Goal: Information Seeking & Learning: Check status

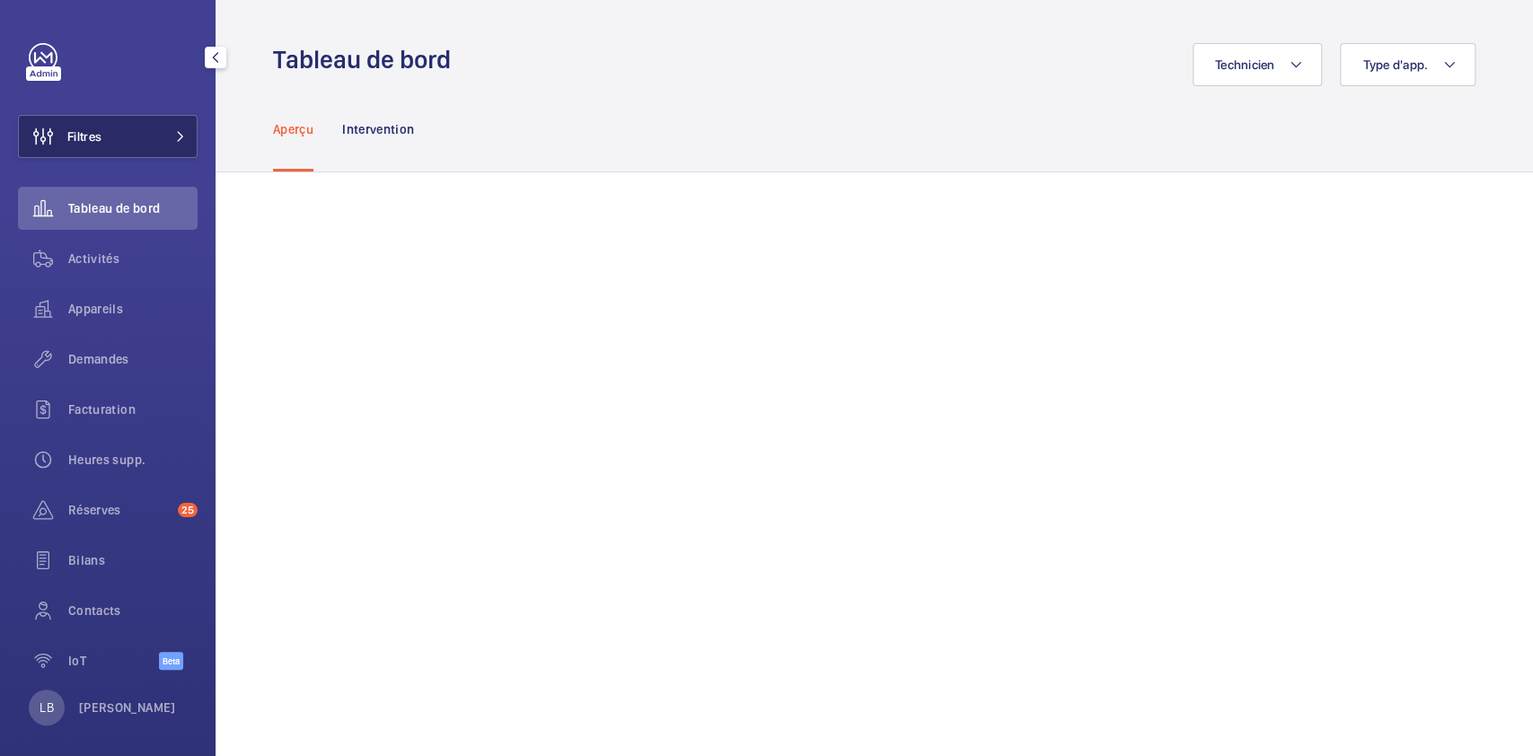
click at [159, 129] on button "Filtres" at bounding box center [108, 136] width 180 height 43
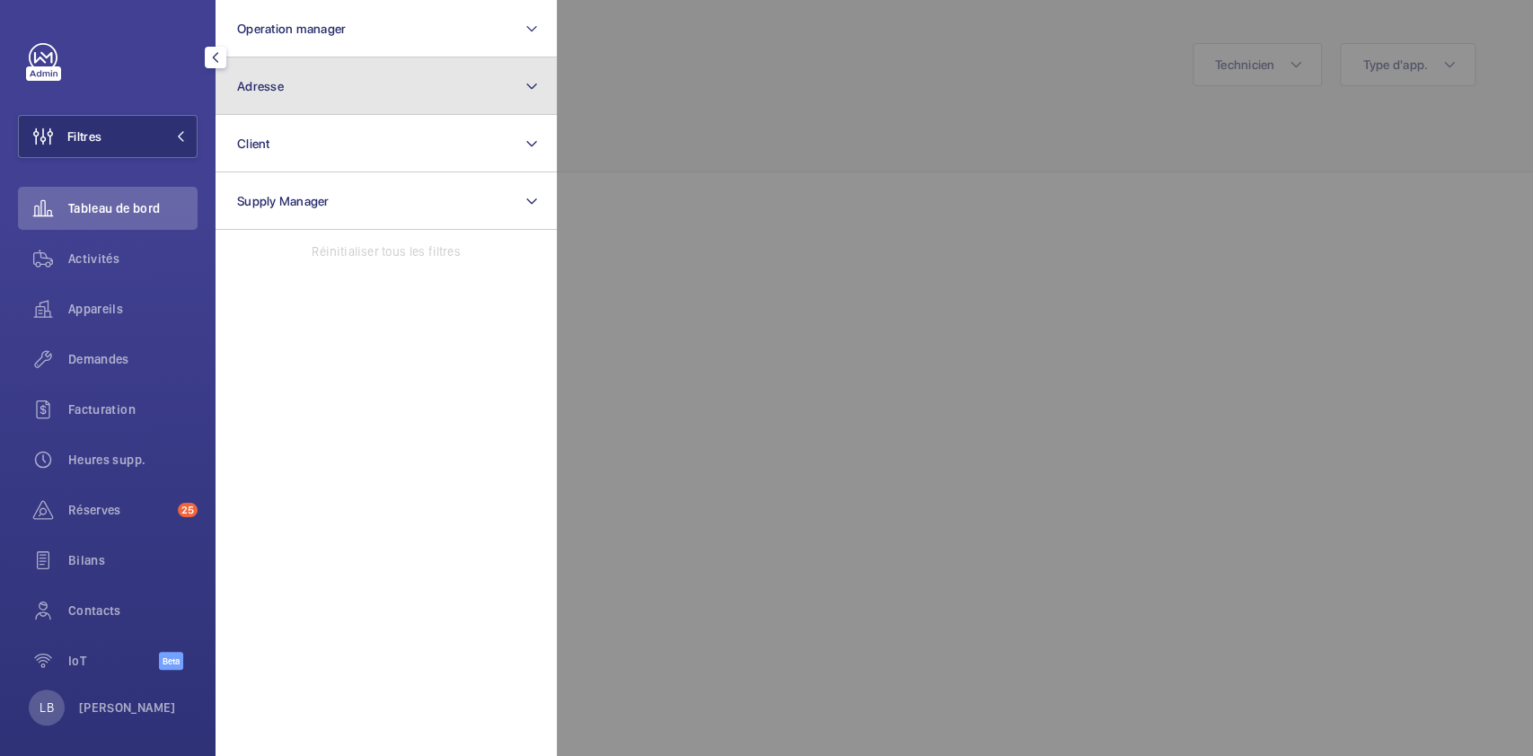
click at [369, 93] on button "Adresse" at bounding box center [386, 85] width 341 height 57
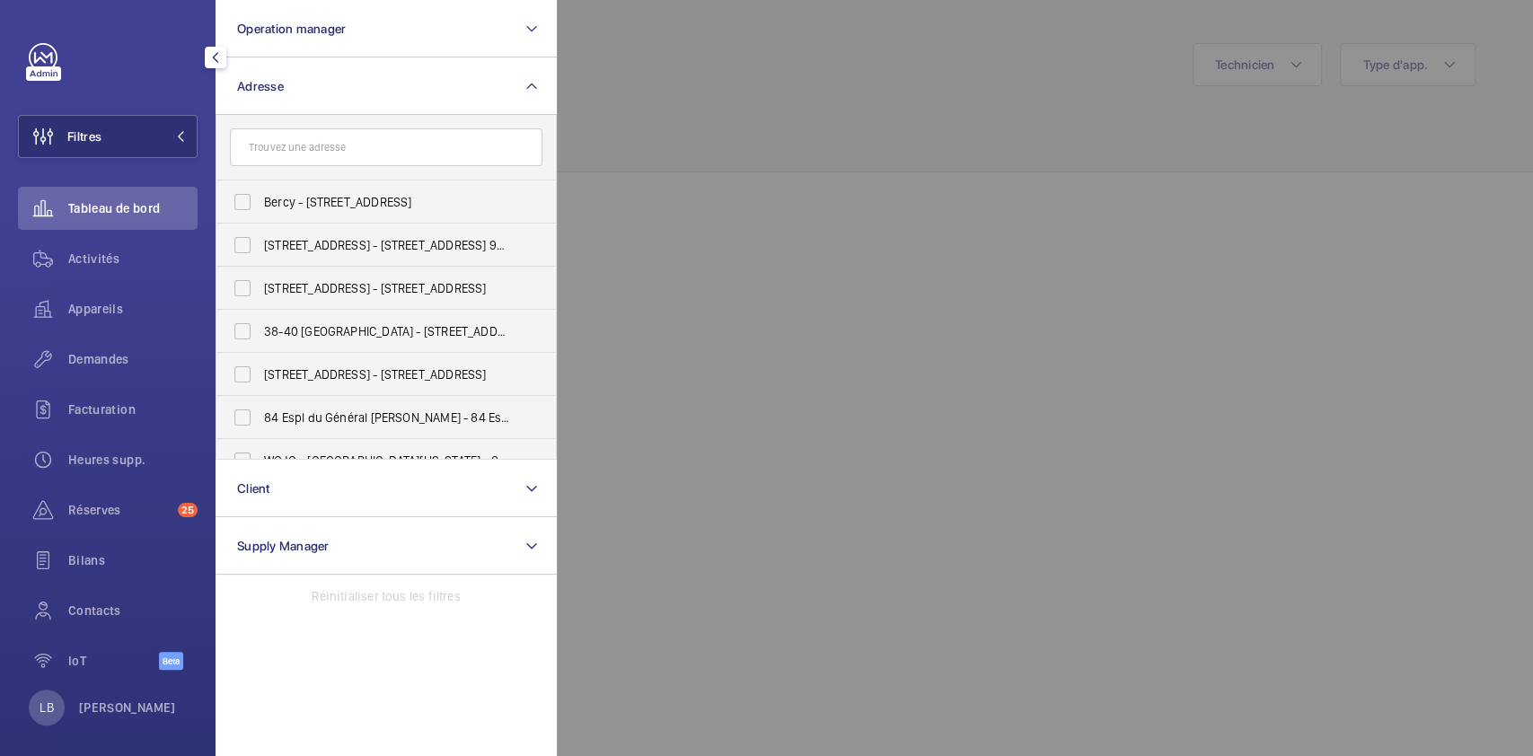
click at [352, 154] on input "text" at bounding box center [386, 147] width 313 height 38
type input "eivp"
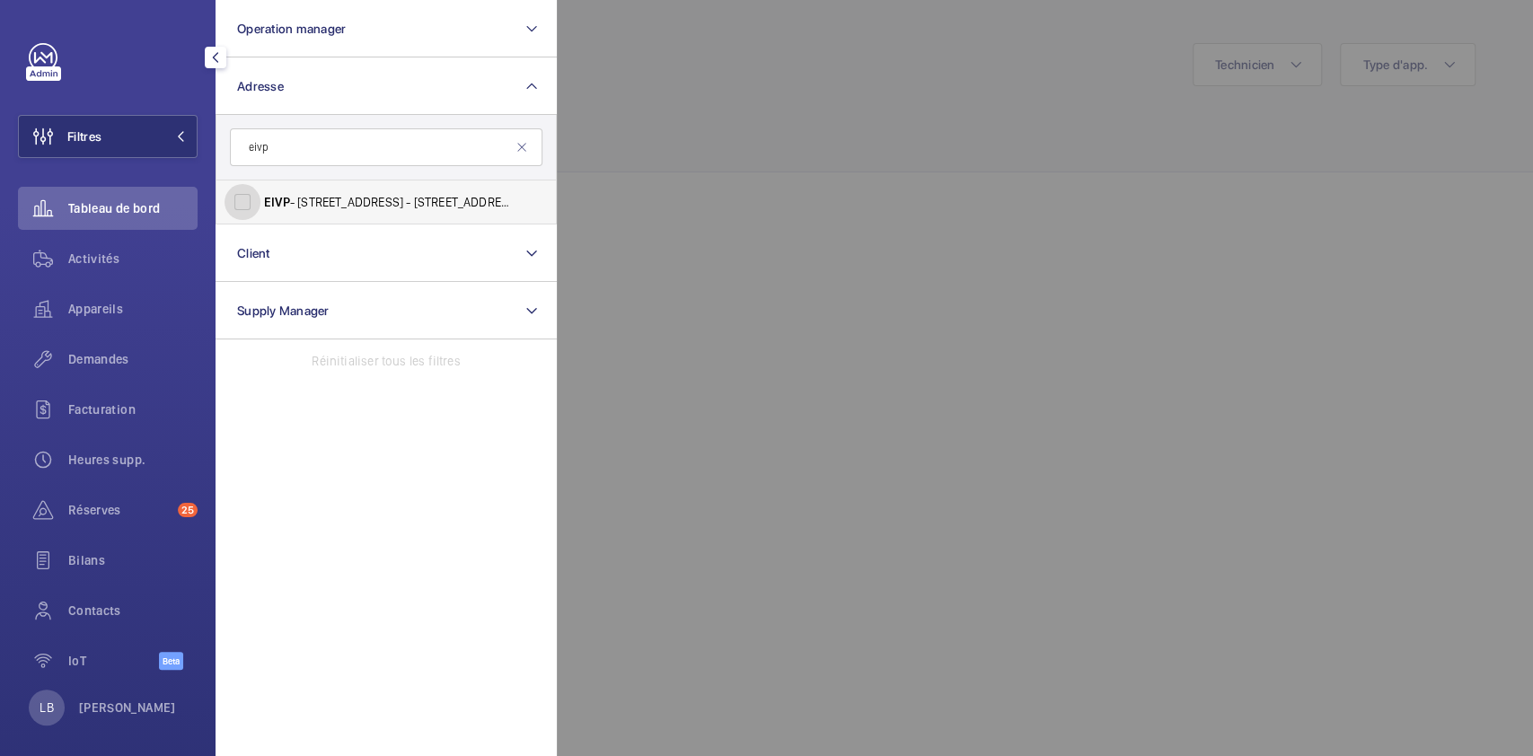
click at [228, 196] on input "EIVP - [STREET_ADDRESS] - [STREET_ADDRESS]" at bounding box center [243, 202] width 36 height 36
checkbox input "true"
click at [114, 357] on span "Demandes" at bounding box center [132, 359] width 129 height 18
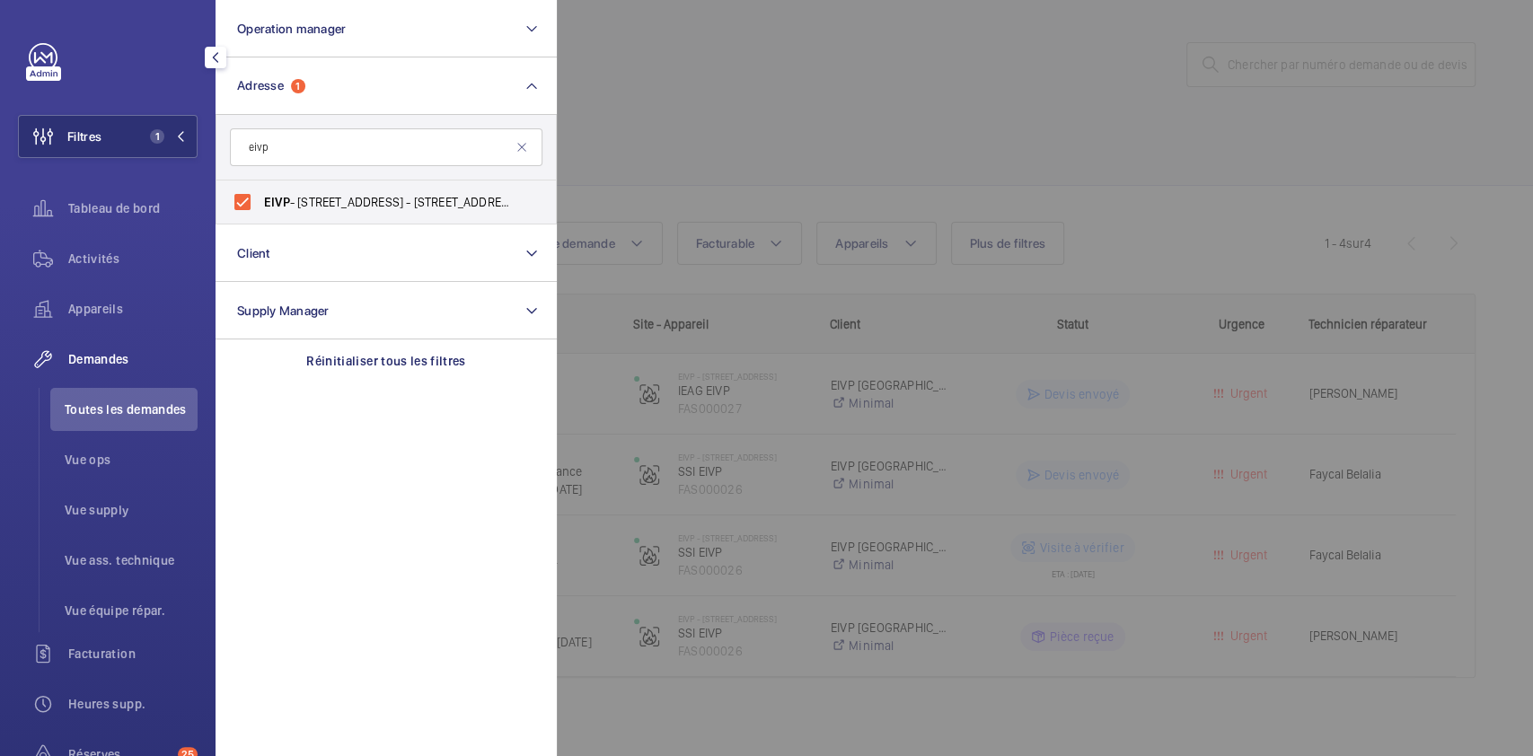
click at [923, 92] on div at bounding box center [1323, 378] width 1533 height 756
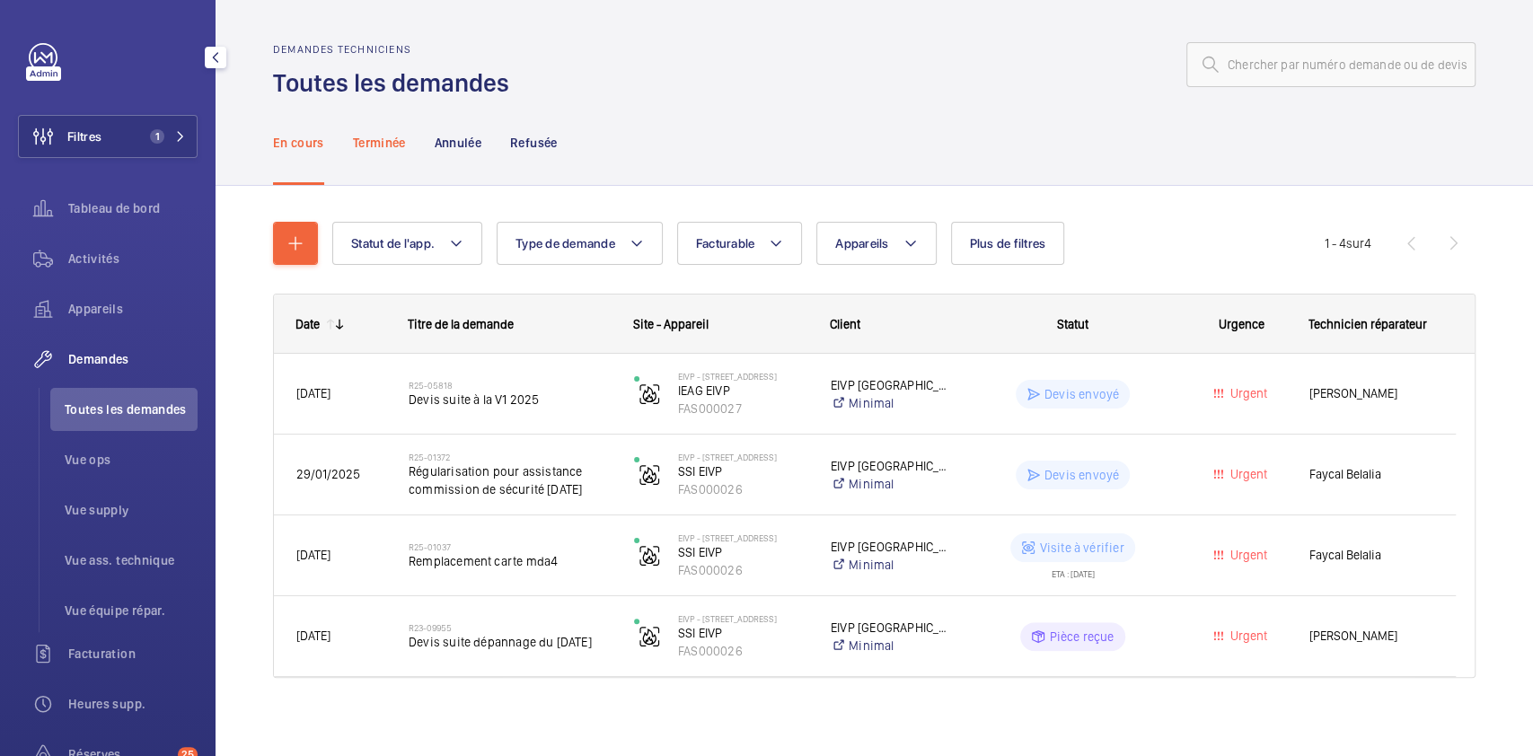
click at [383, 141] on p "Terminée" at bounding box center [379, 143] width 53 height 18
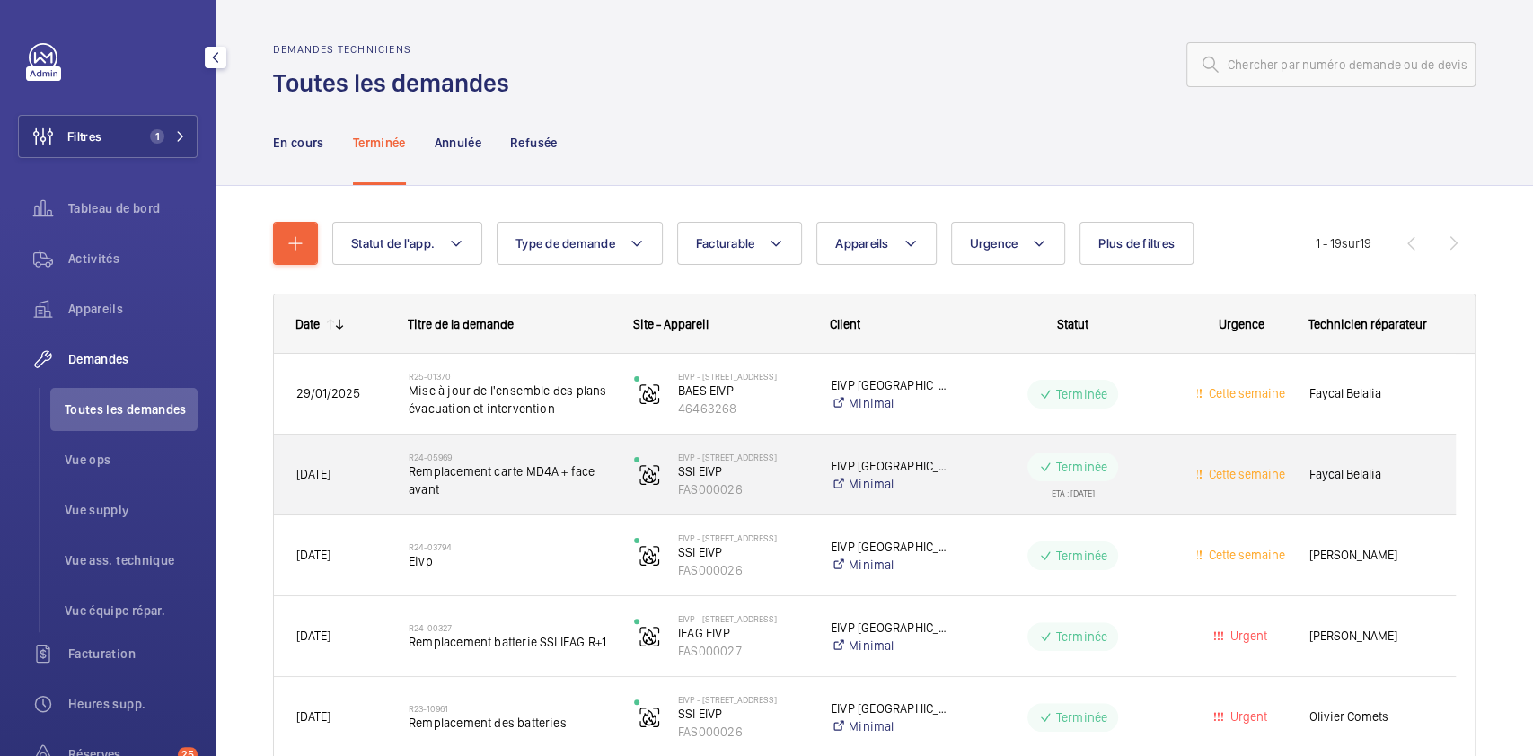
click at [1170, 469] on wm-front-pills-cell "Terminée ETA : [DATE]" at bounding box center [1073, 475] width 202 height 45
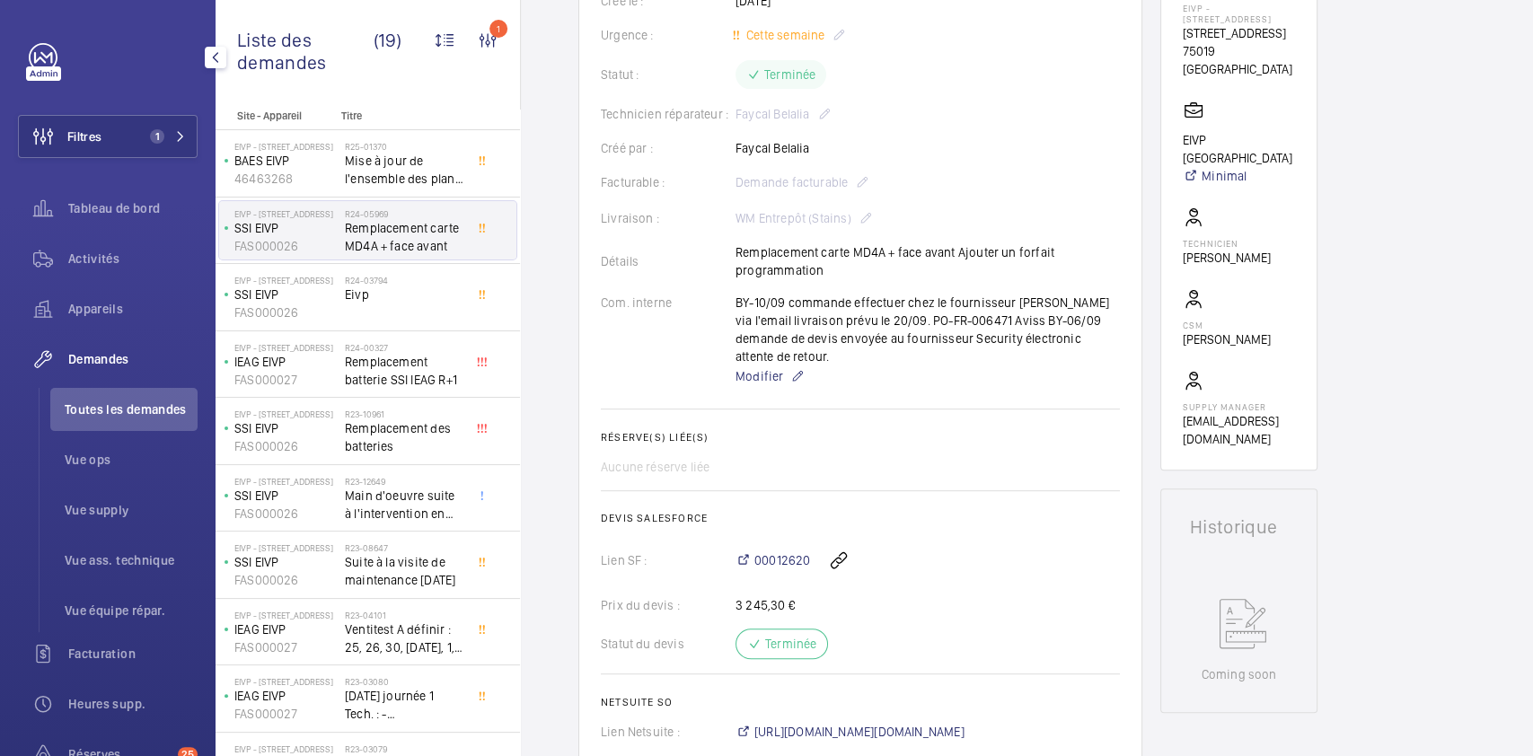
scroll to position [368, 0]
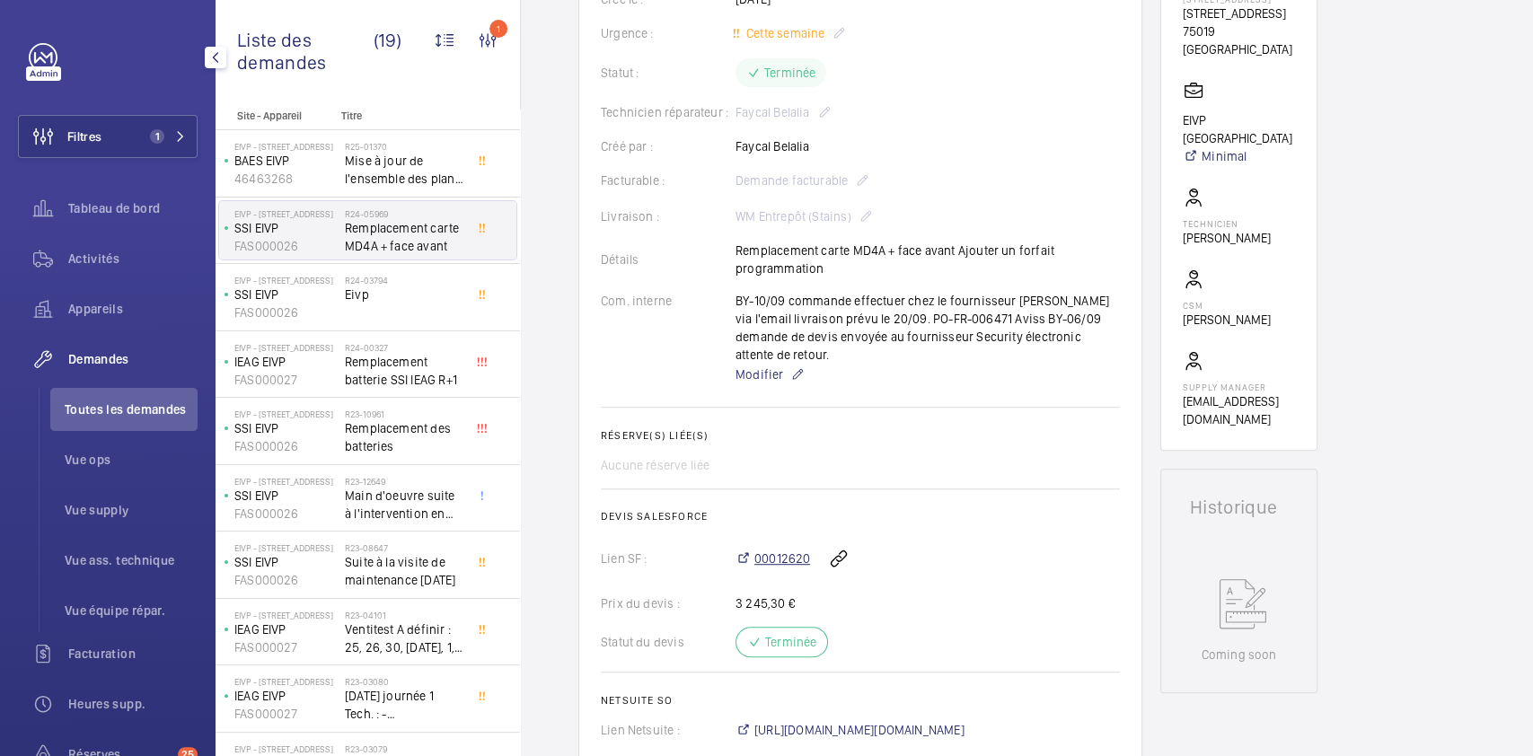
click at [772, 550] on span "00012620" at bounding box center [782, 559] width 56 height 18
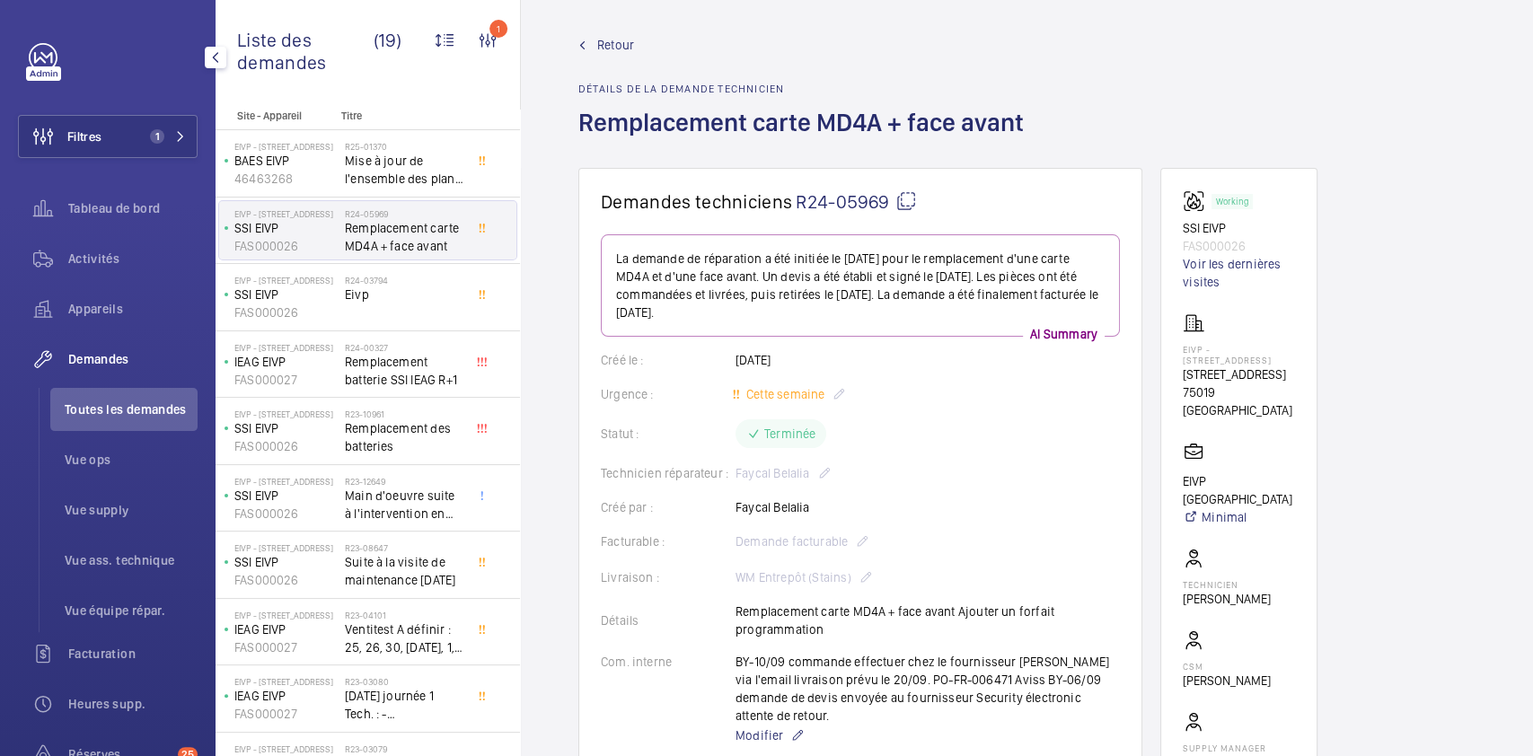
scroll to position [0, 0]
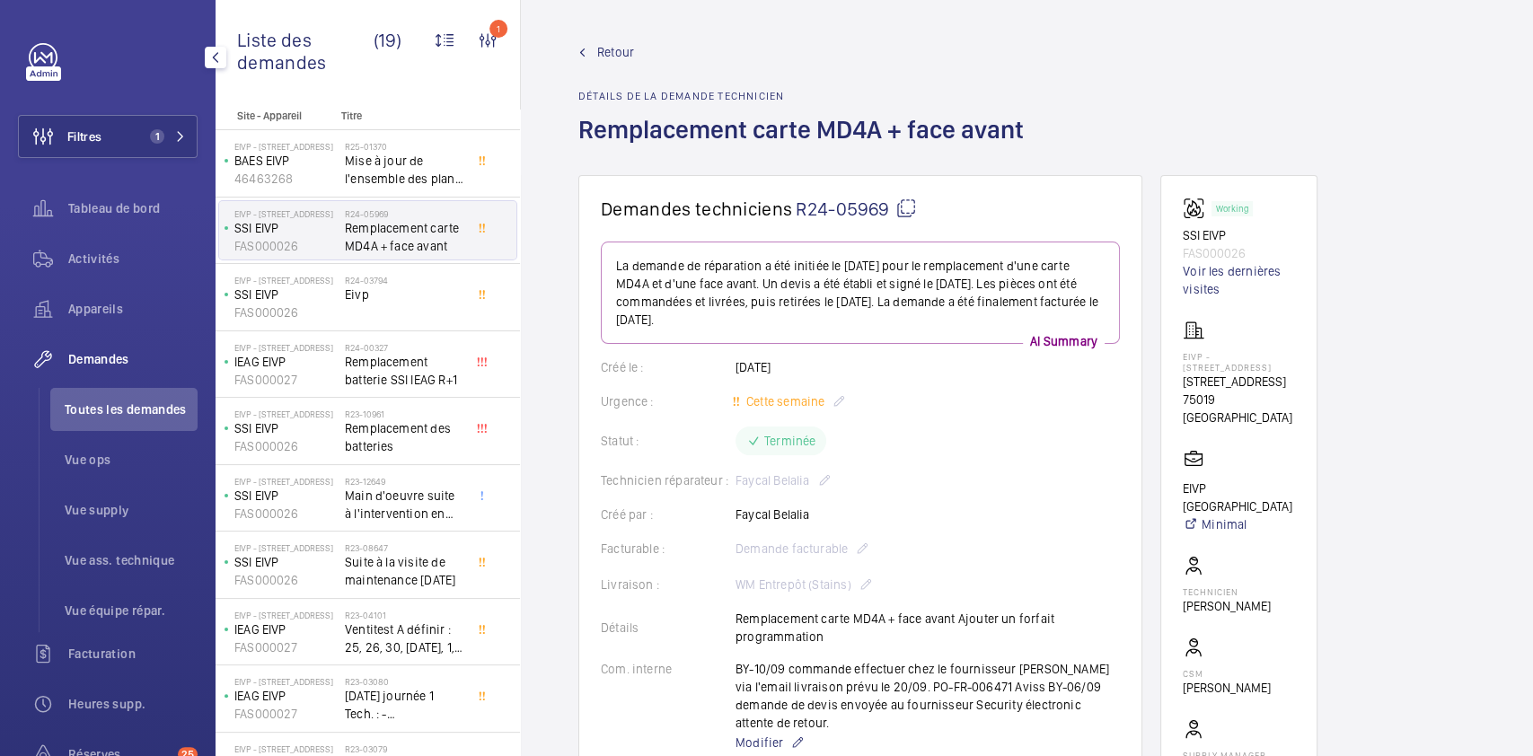
click at [629, 46] on span "Retour" at bounding box center [615, 52] width 37 height 18
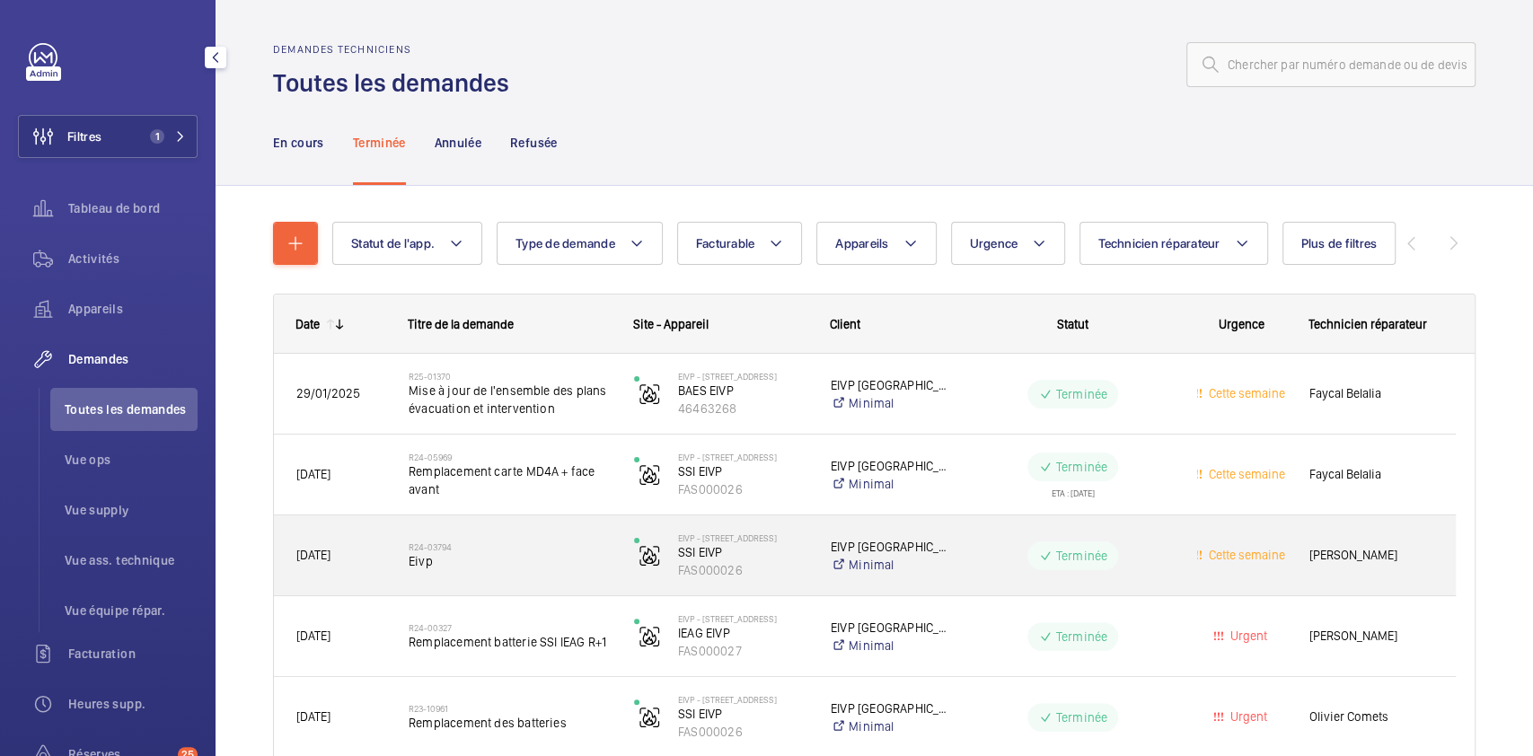
click at [954, 572] on div "Terminée" at bounding box center [1062, 556] width 224 height 65
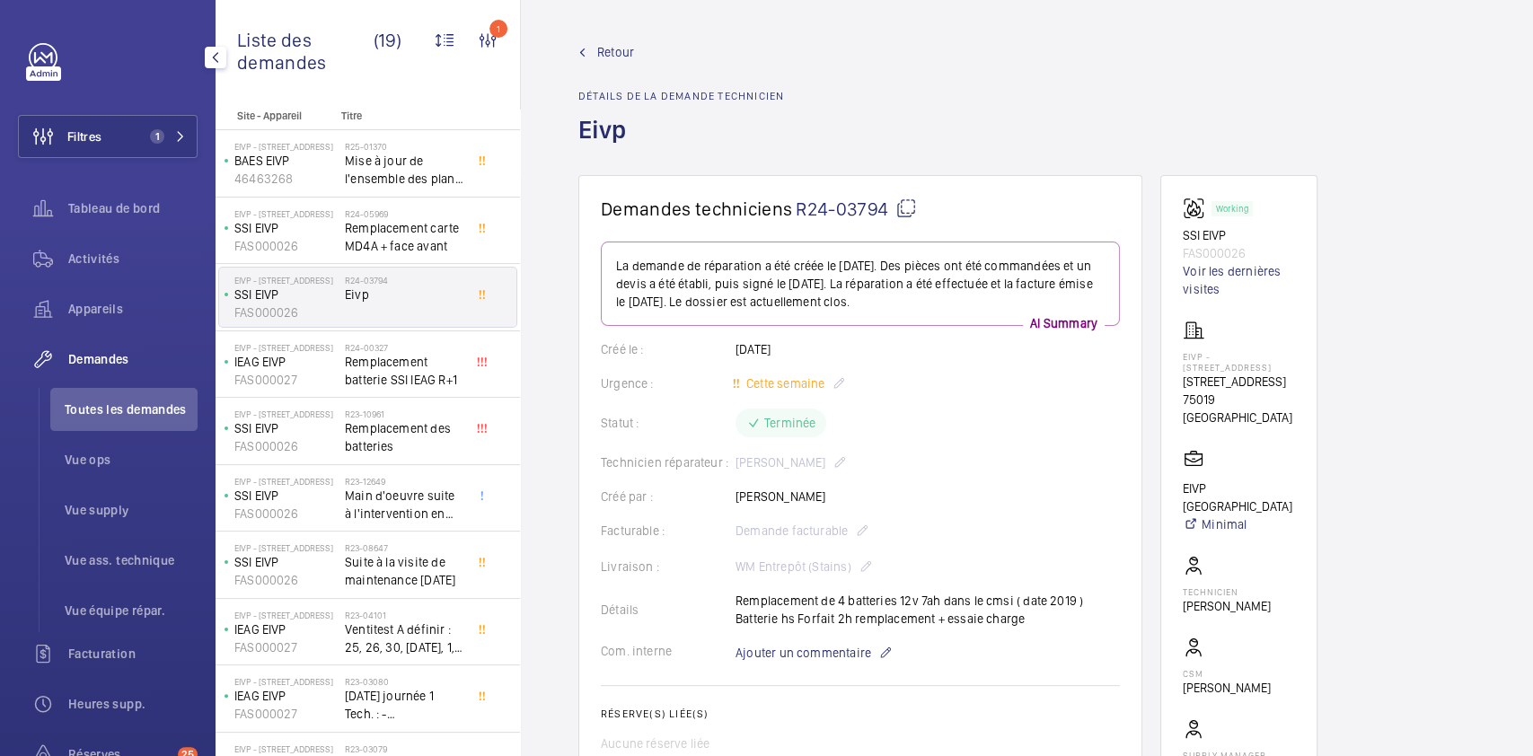
click at [624, 65] on div "Retour Détails de la demande technicien Eivp" at bounding box center [681, 109] width 206 height 132
click at [621, 37] on wm-front-admin-header "Retour Détails de la demande technicien Eivp" at bounding box center [1027, 87] width 1012 height 175
click at [611, 59] on span "Retour" at bounding box center [615, 52] width 37 height 18
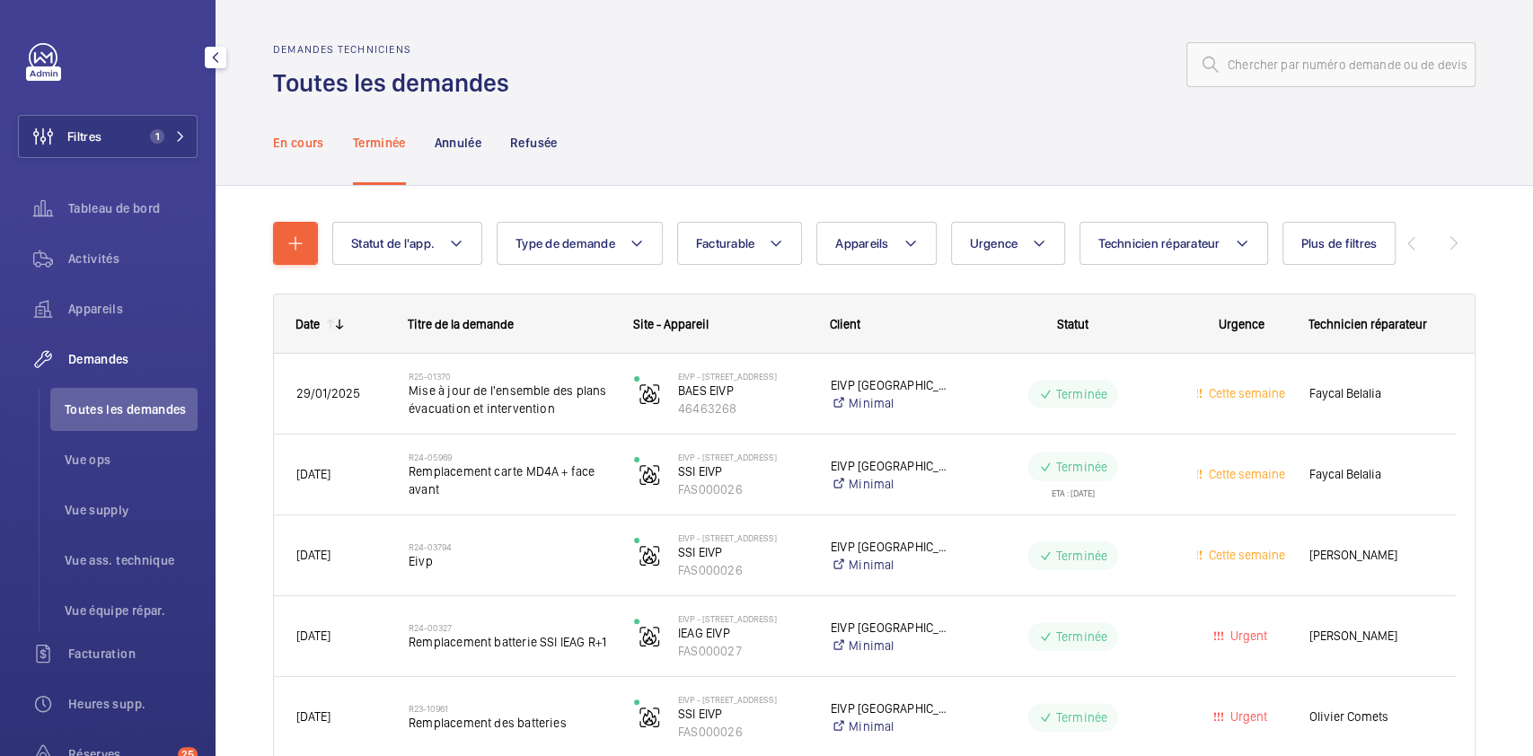
click at [287, 146] on p "En cours" at bounding box center [298, 143] width 51 height 18
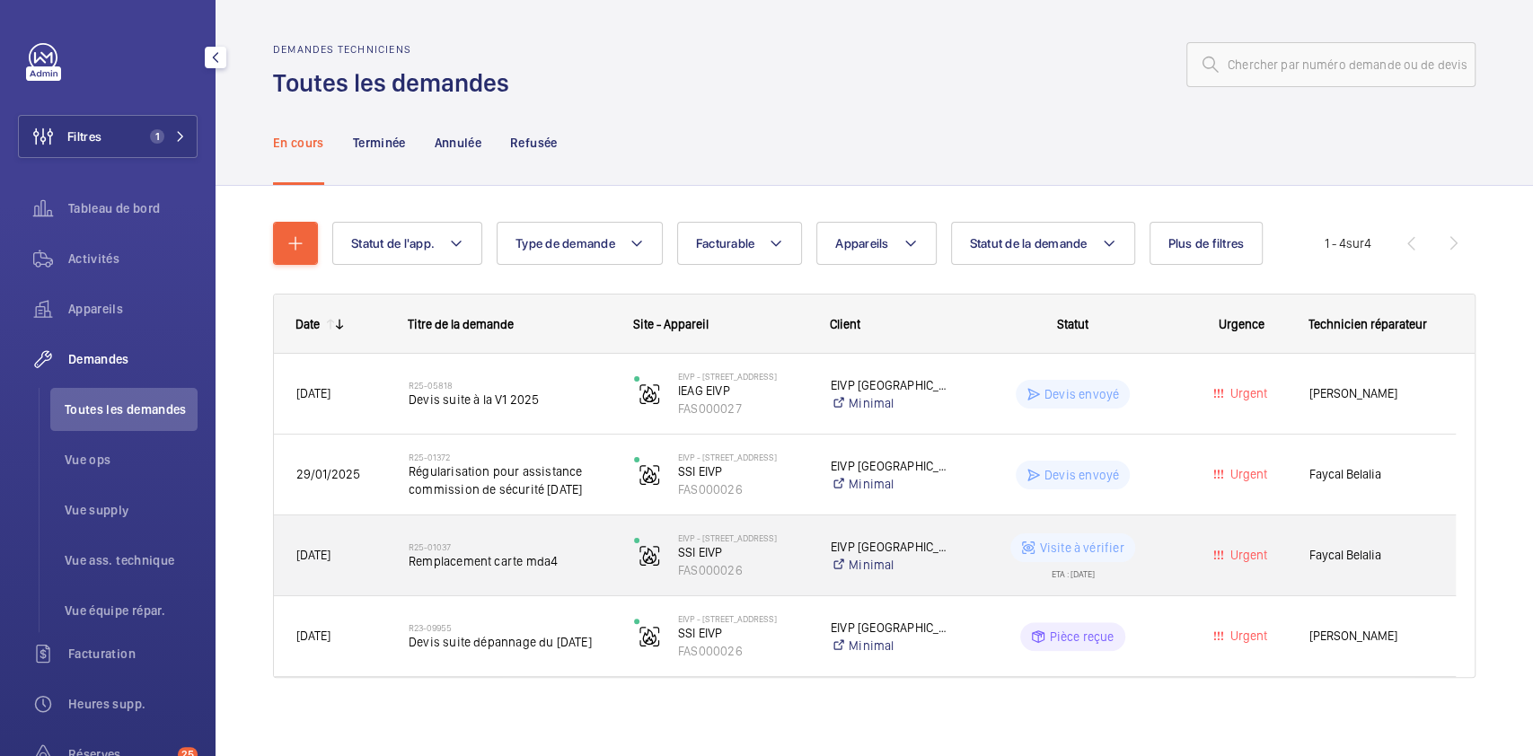
click at [1165, 561] on wm-front-pills-cell "Visite à vérifier ETA : [DATE]" at bounding box center [1073, 556] width 202 height 45
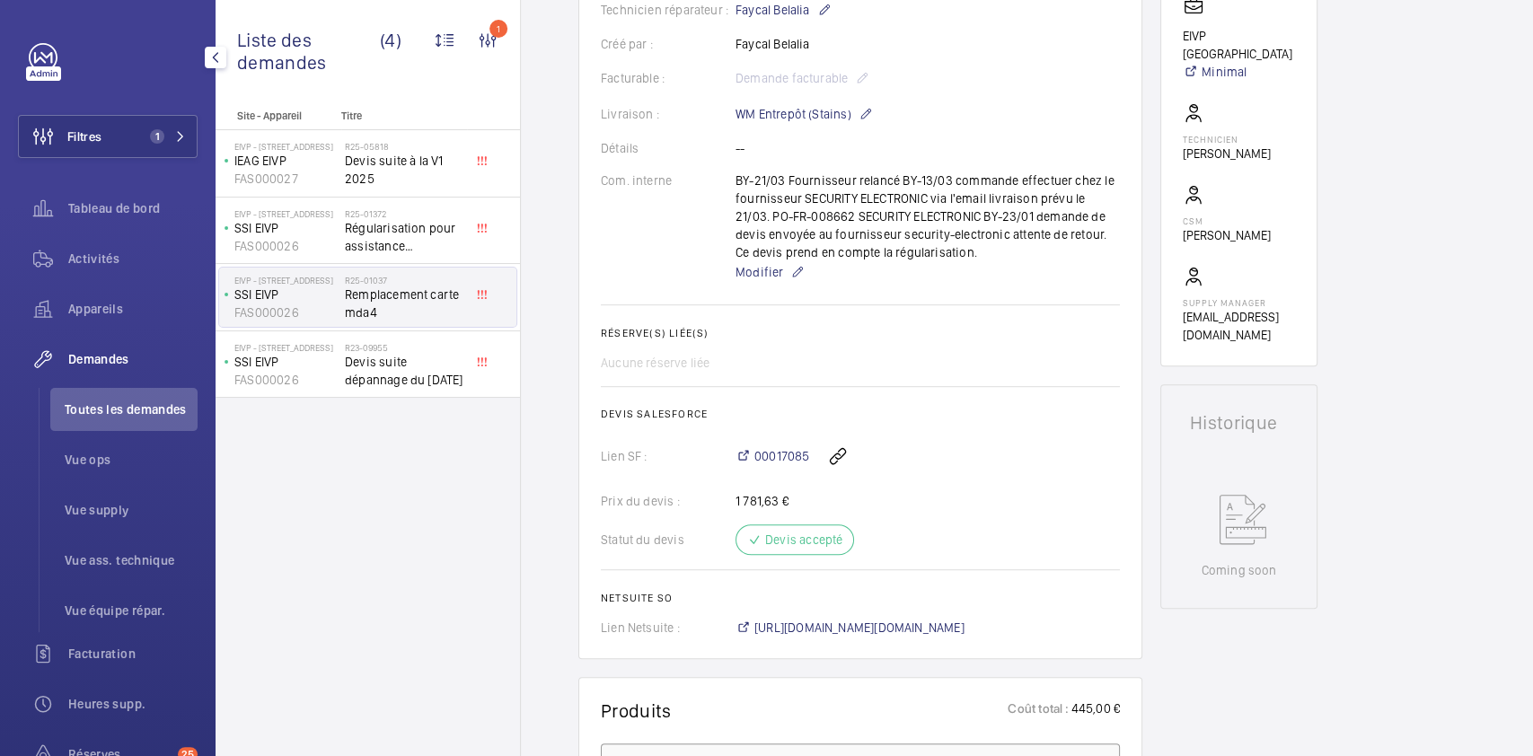
scroll to position [452, 0]
click at [790, 466] on span "00017085" at bounding box center [781, 457] width 55 height 18
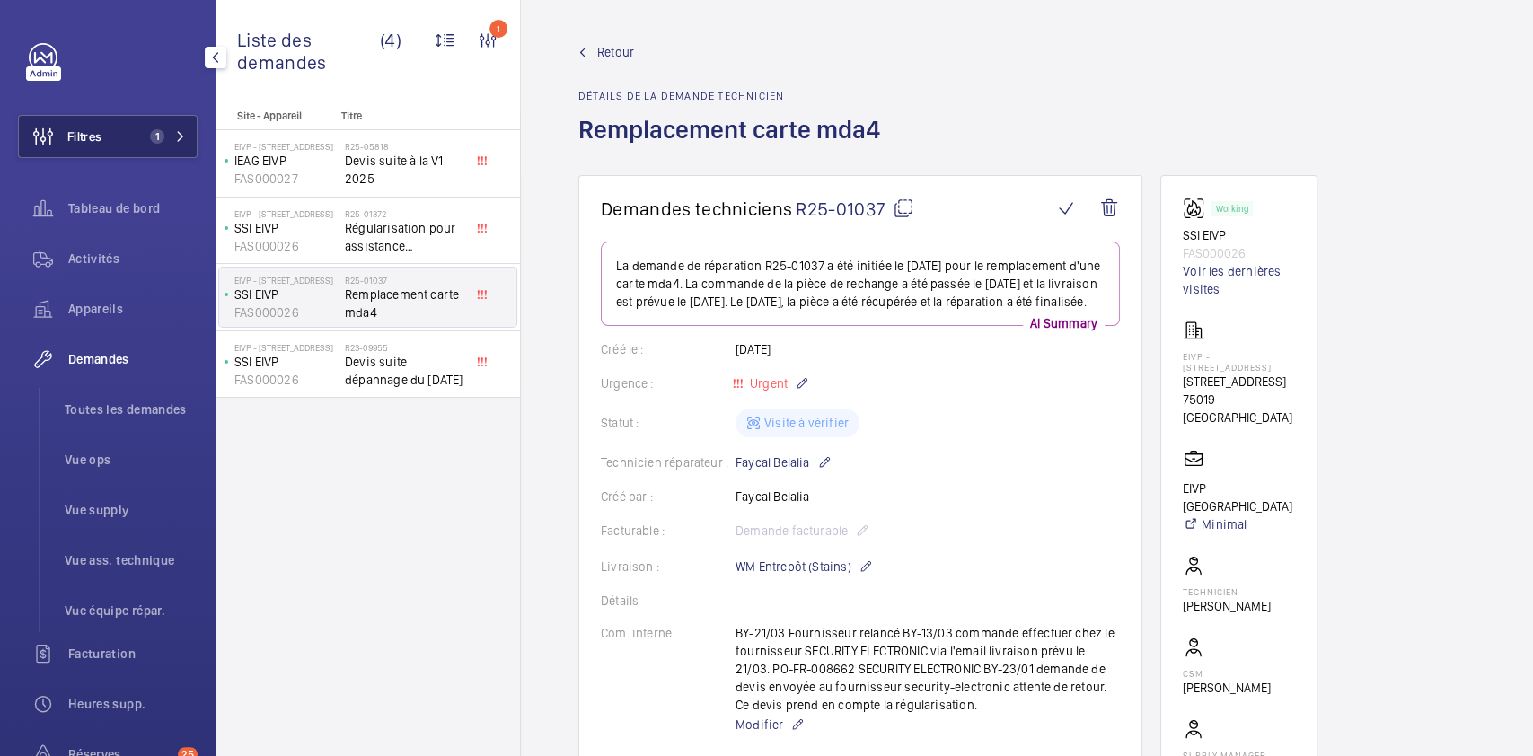
click at [133, 139] on button "Filtres 1" at bounding box center [108, 136] width 180 height 43
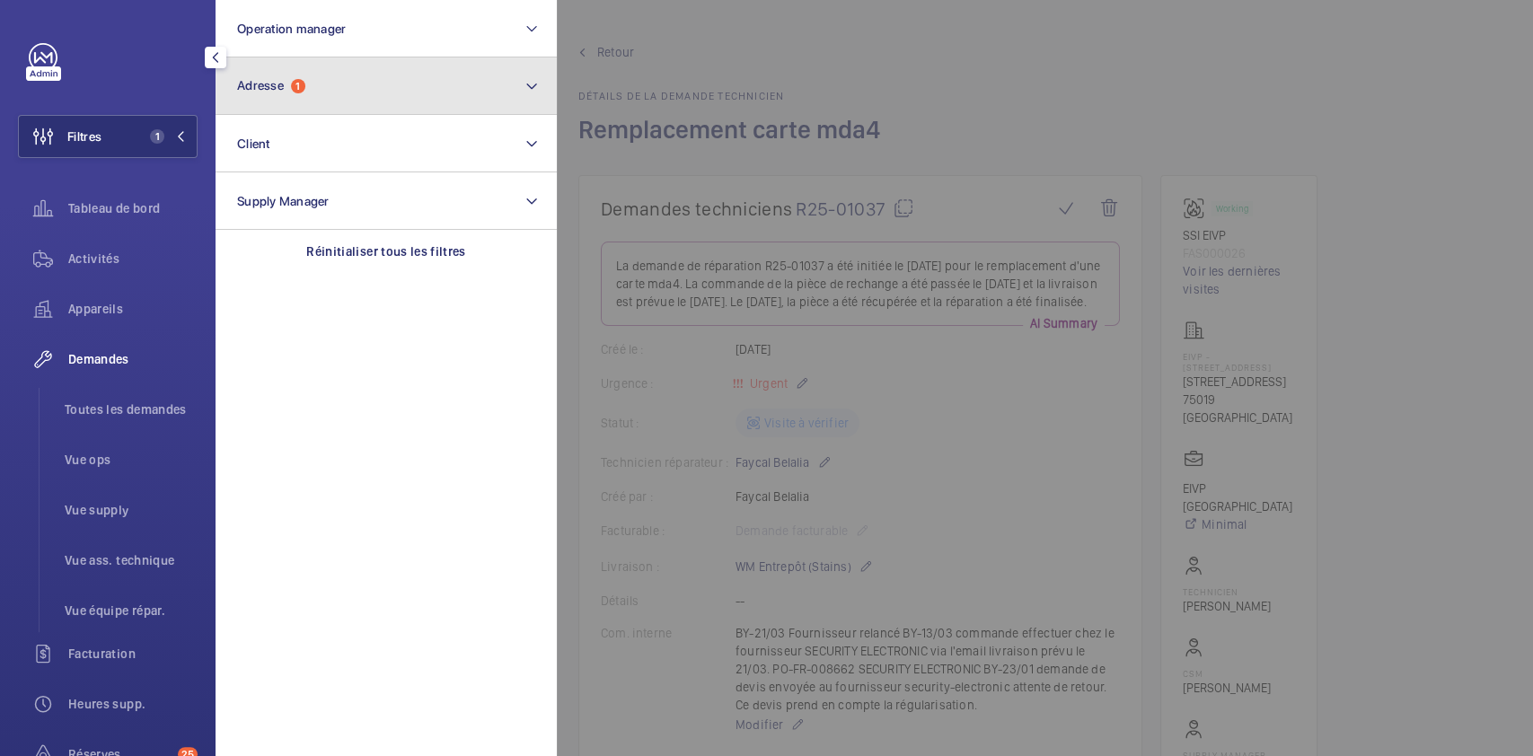
click at [303, 90] on span "1" at bounding box center [298, 86] width 14 height 14
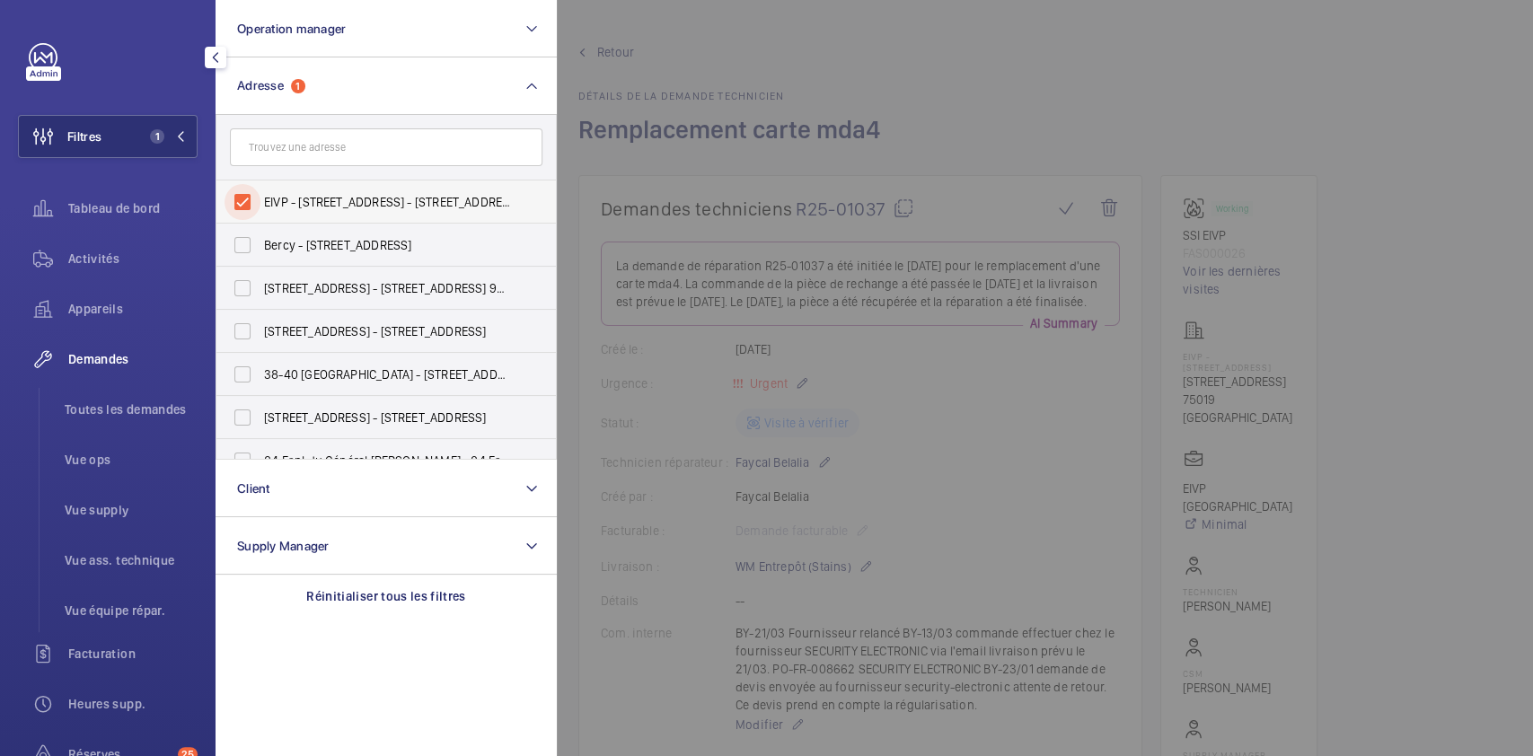
click at [234, 206] on input "EIVP - [STREET_ADDRESS] - [STREET_ADDRESS]" at bounding box center [243, 202] width 36 height 36
checkbox input "false"
click at [105, 248] on div "Activités" at bounding box center [108, 258] width 180 height 43
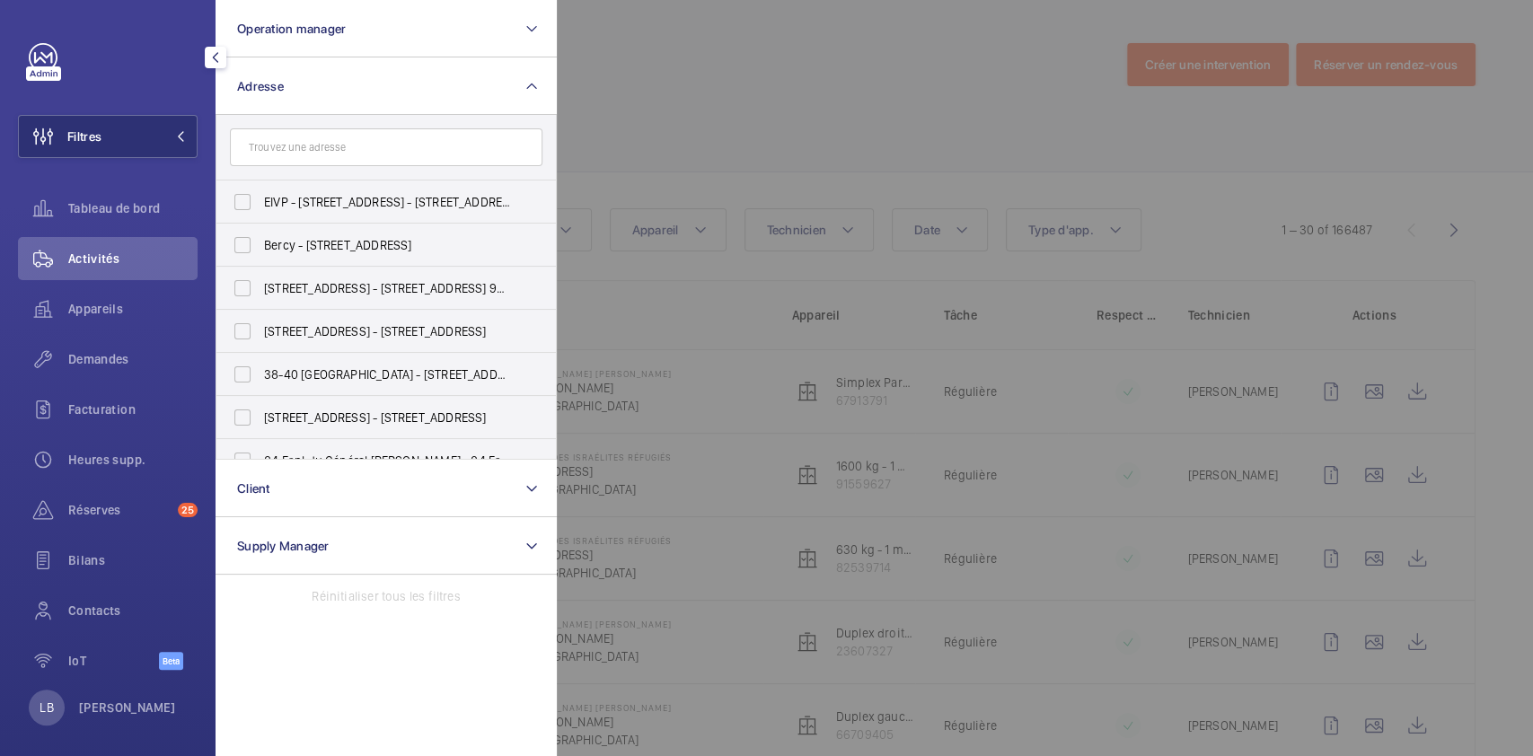
click at [885, 105] on div at bounding box center [1323, 378] width 1533 height 756
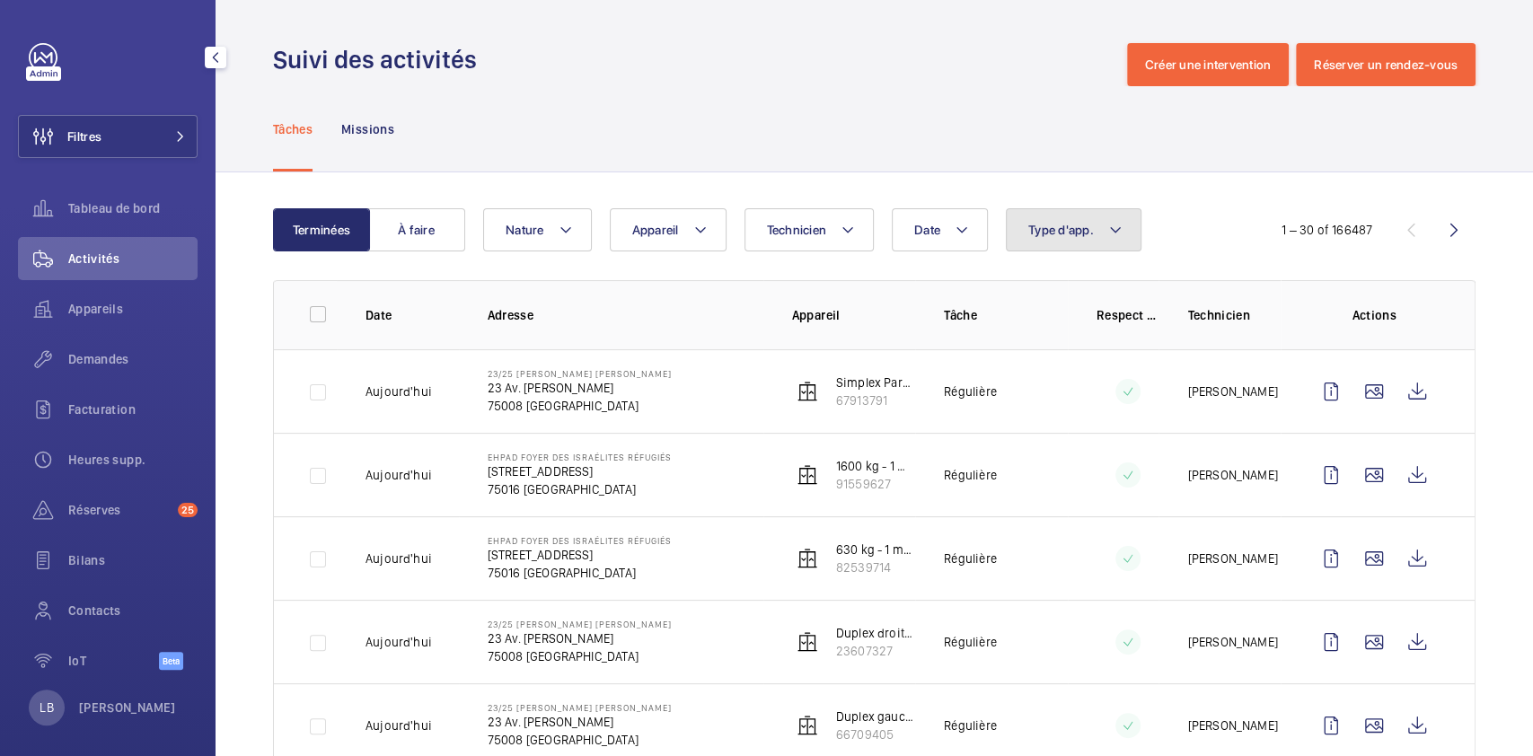
click at [1089, 235] on span "Type d'app." at bounding box center [1061, 230] width 66 height 14
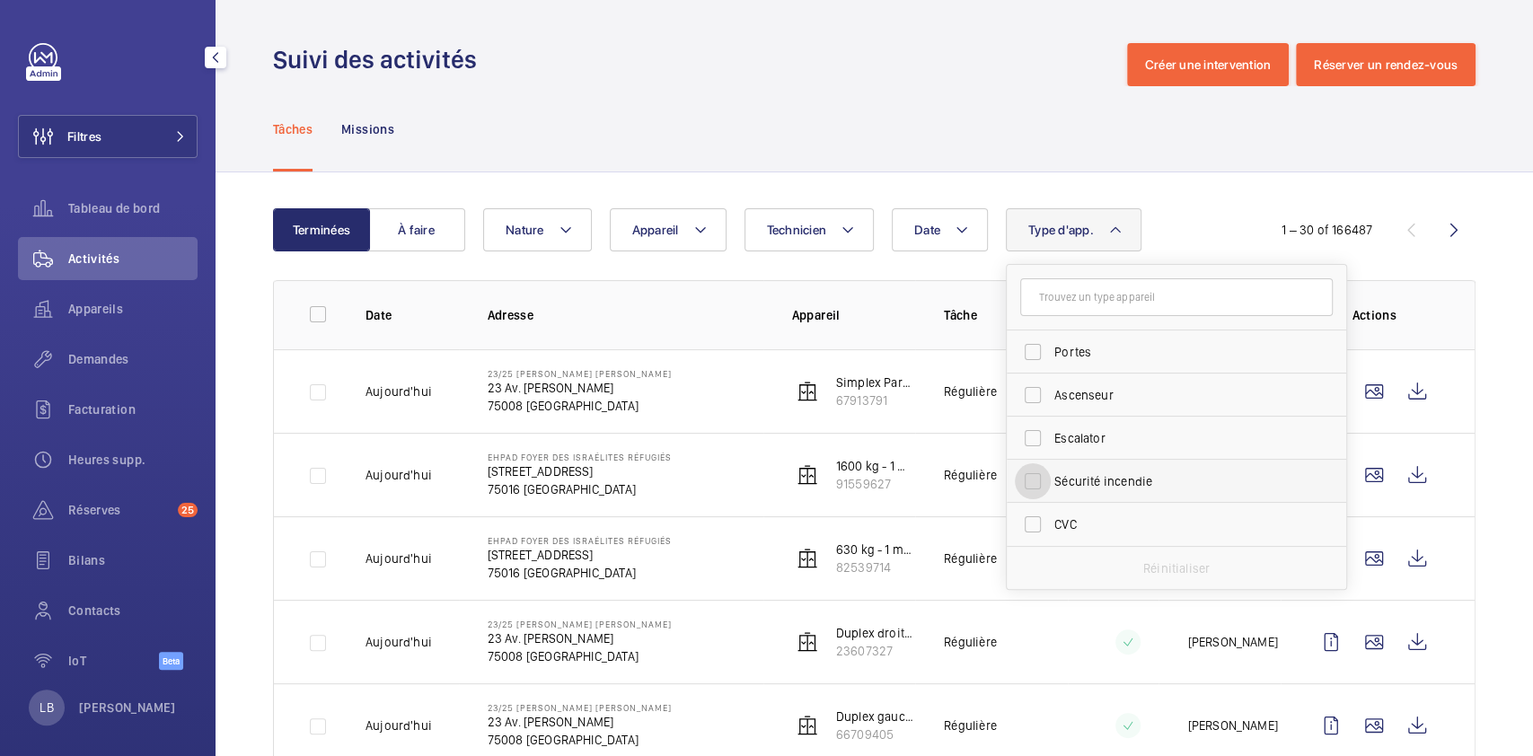
click at [1033, 489] on input "Sécurité incendie" at bounding box center [1033, 481] width 36 height 36
checkbox input "true"
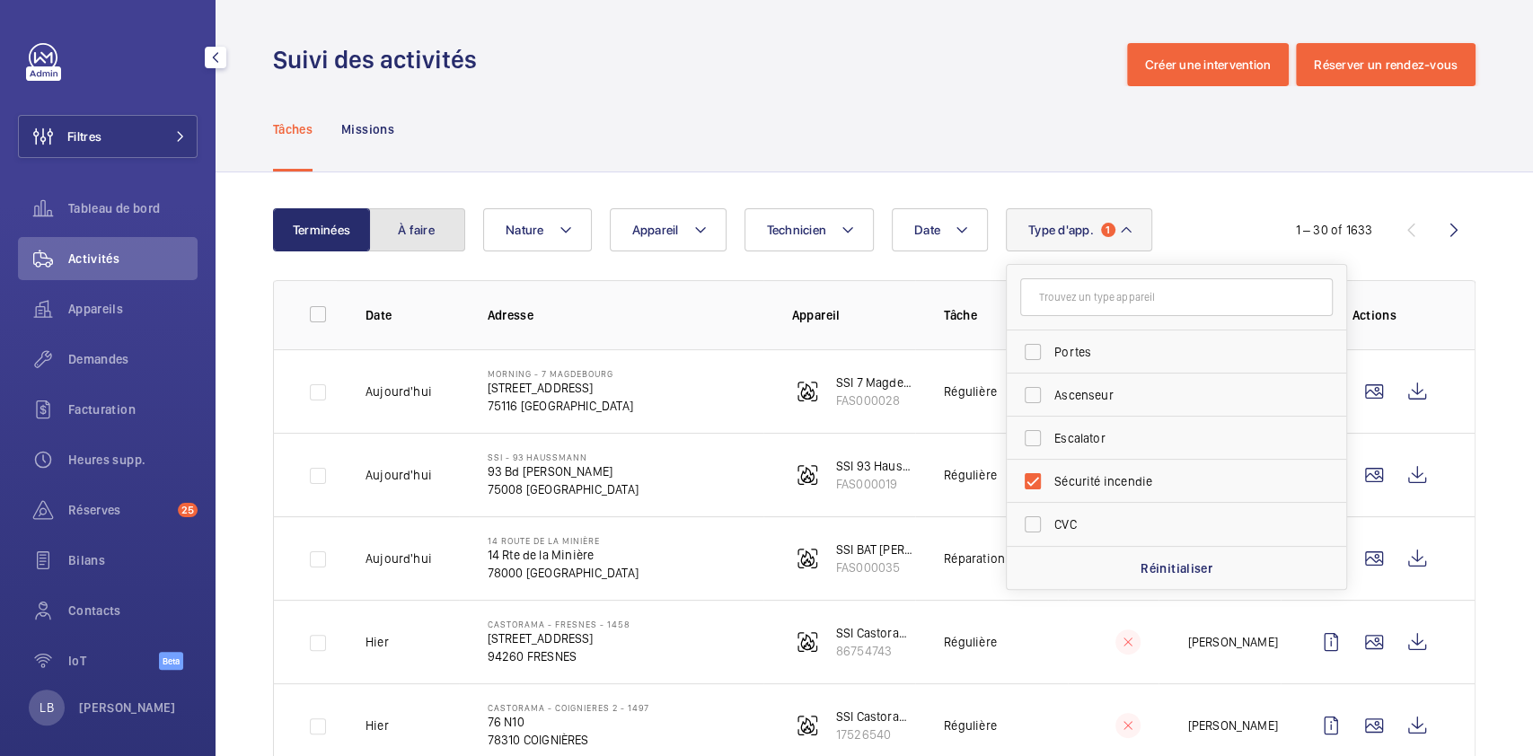
click at [441, 222] on button "À faire" at bounding box center [416, 229] width 97 height 43
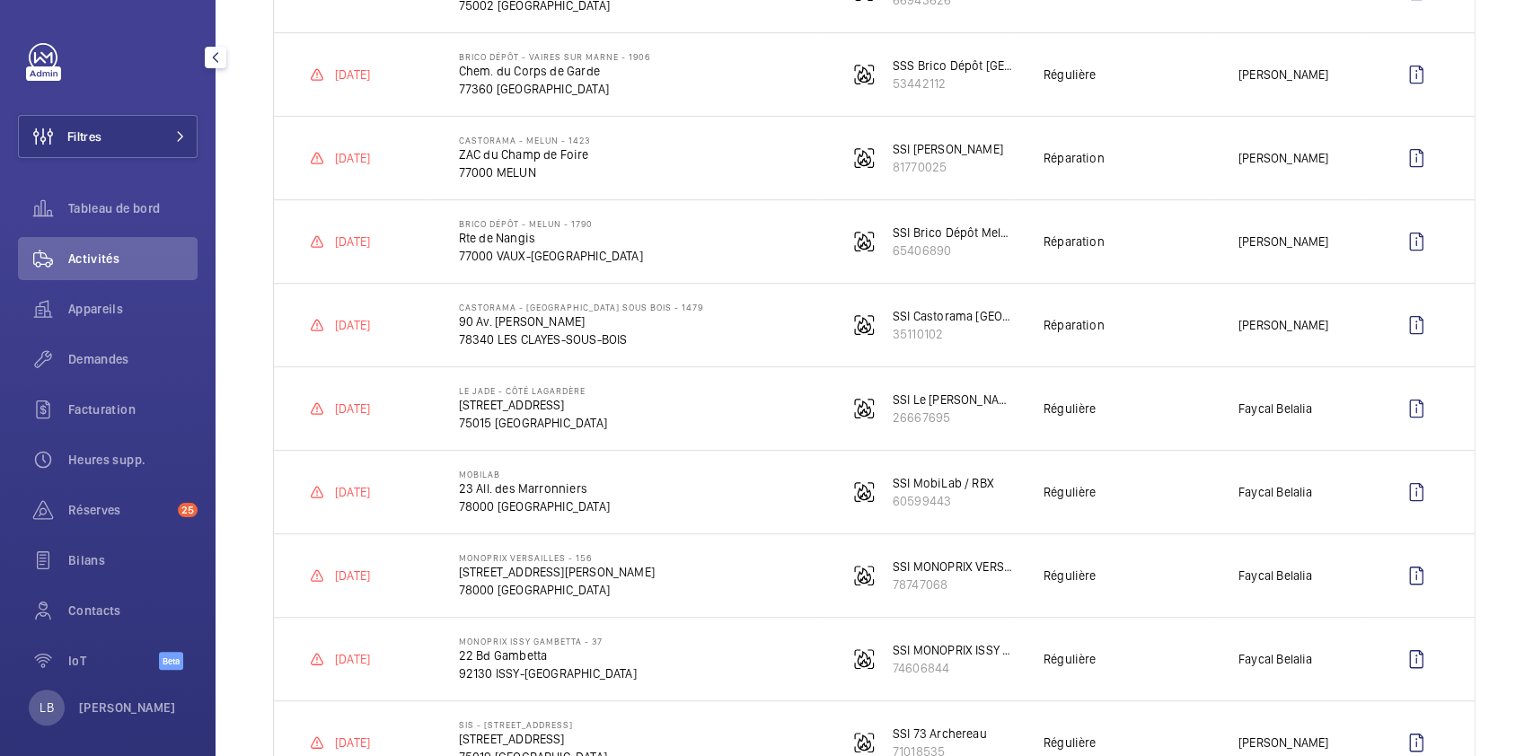
scroll to position [482, 0]
click at [1412, 248] on wm-front-icon-button at bounding box center [1416, 243] width 43 height 43
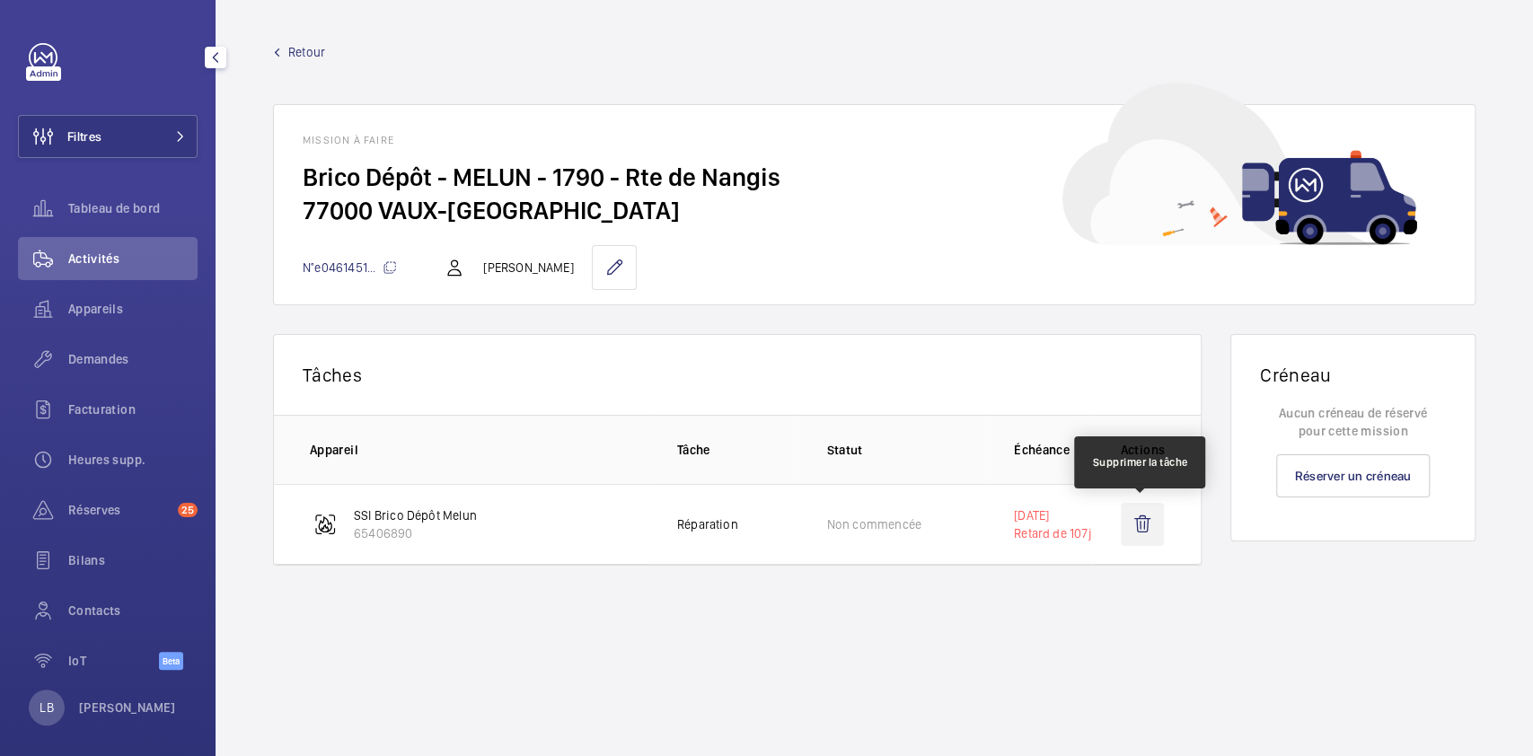
click at [1145, 534] on wm-front-icon-button at bounding box center [1142, 524] width 43 height 43
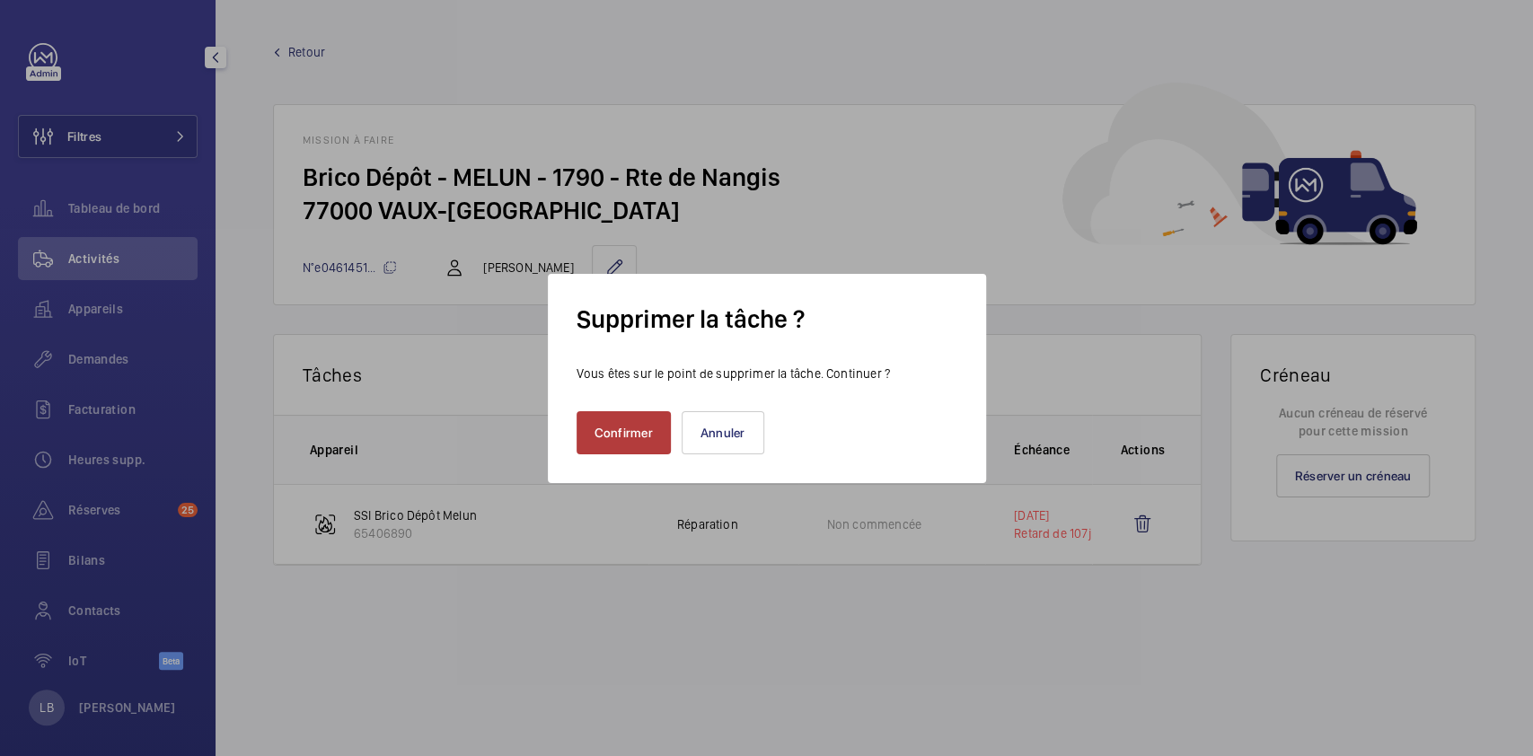
click at [621, 442] on button "Confirmer" at bounding box center [624, 432] width 94 height 43
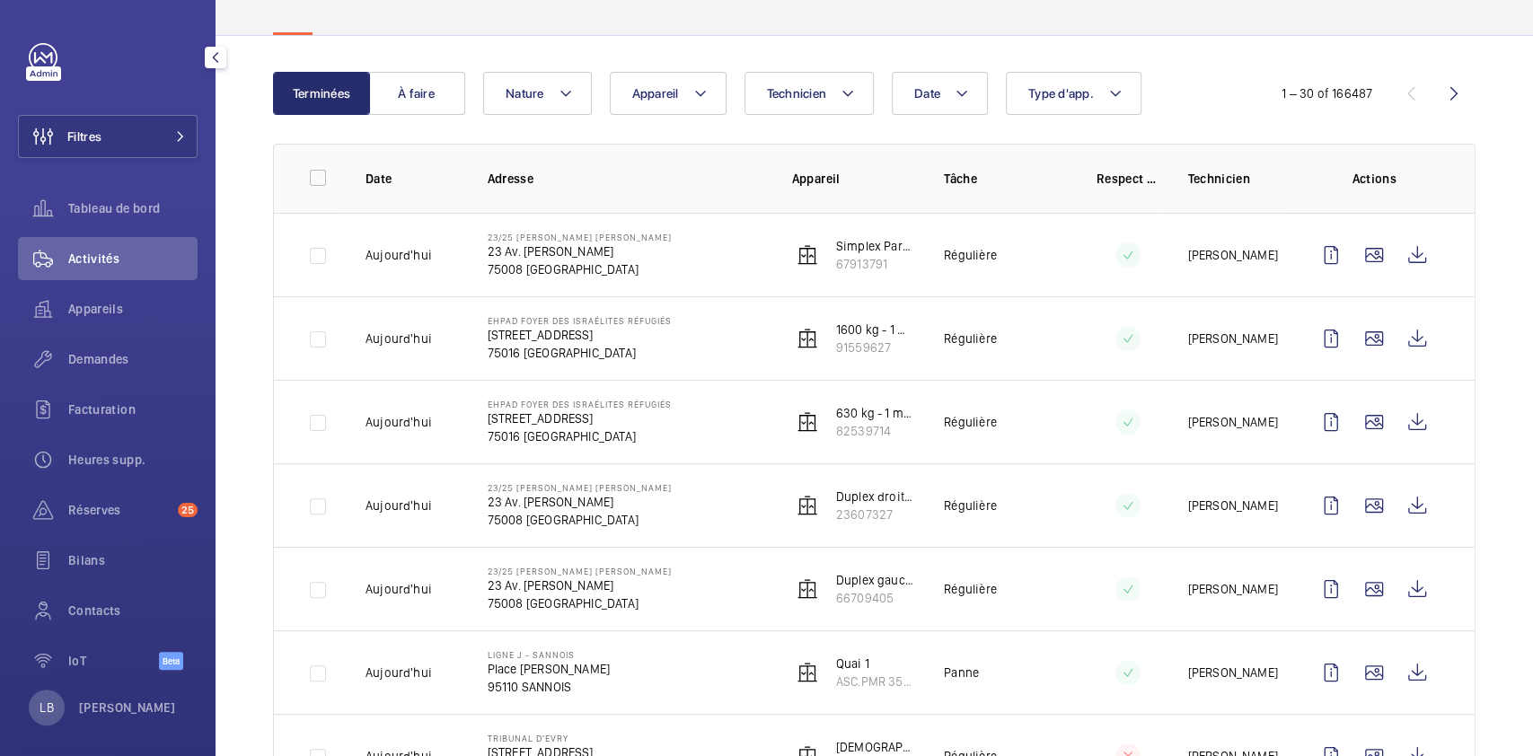
scroll to position [136, 0]
click at [1099, 94] on button "Type d'app." at bounding box center [1074, 94] width 136 height 43
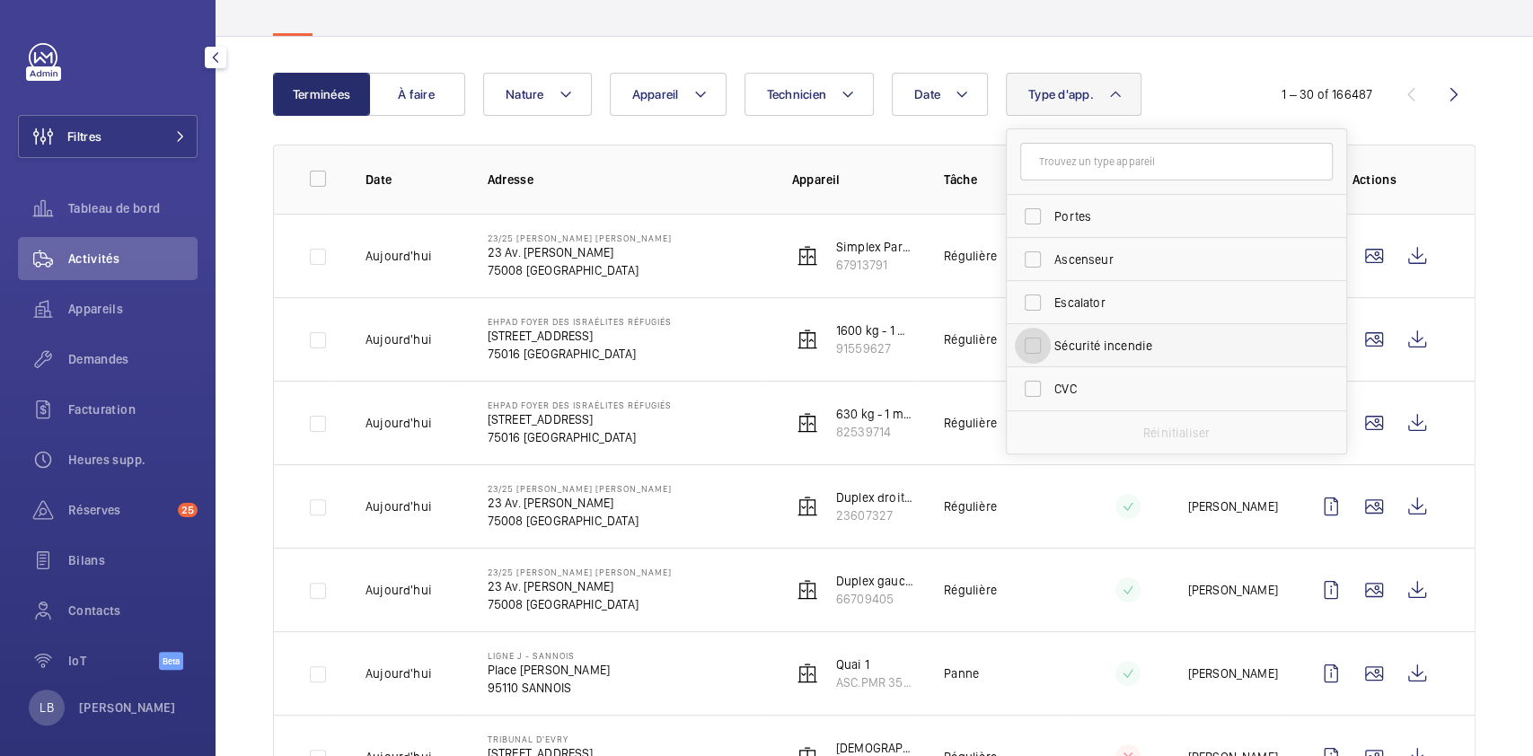
click at [1038, 346] on input "Sécurité incendie" at bounding box center [1033, 346] width 36 height 36
checkbox input "true"
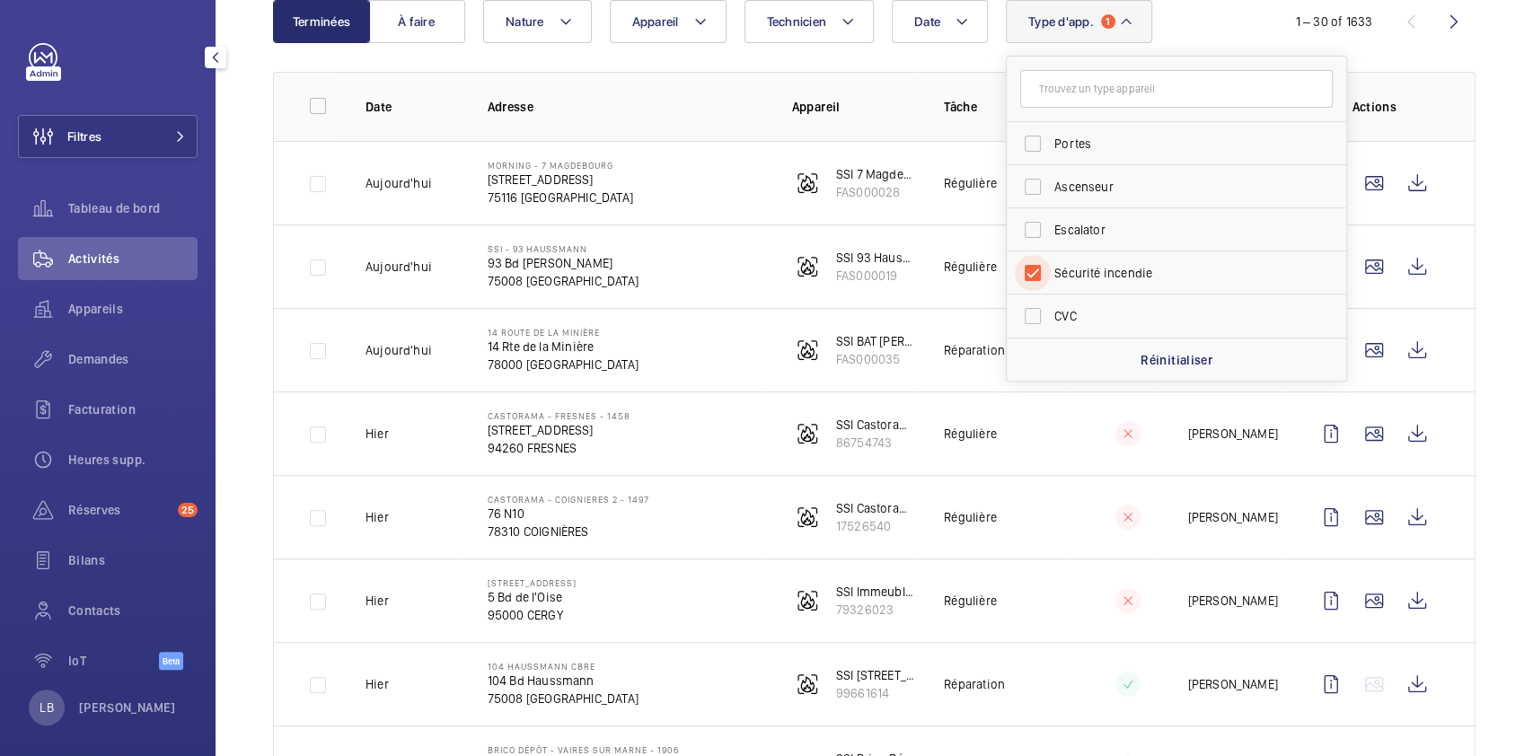
scroll to position [210, 0]
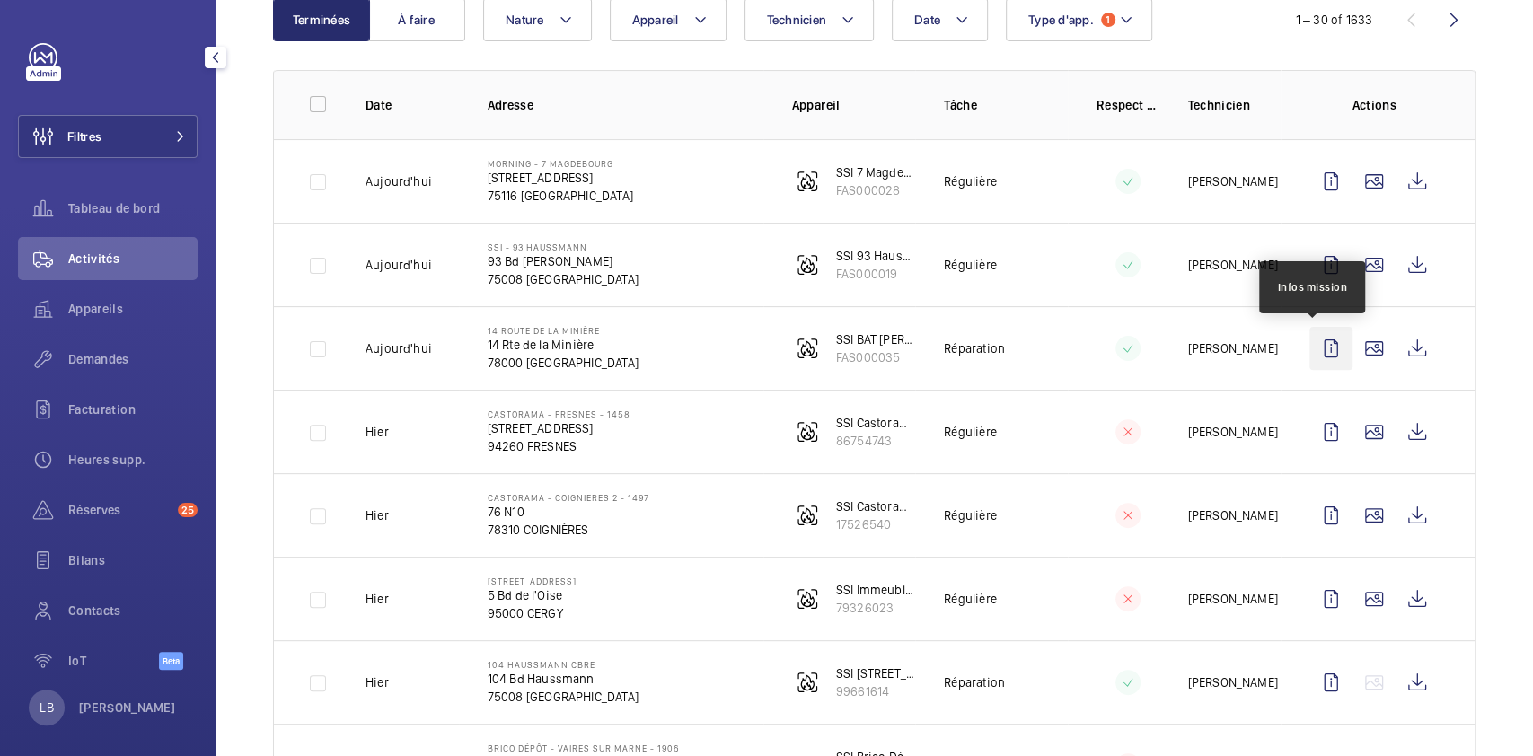
click at [1322, 342] on wm-front-icon-button at bounding box center [1331, 348] width 43 height 43
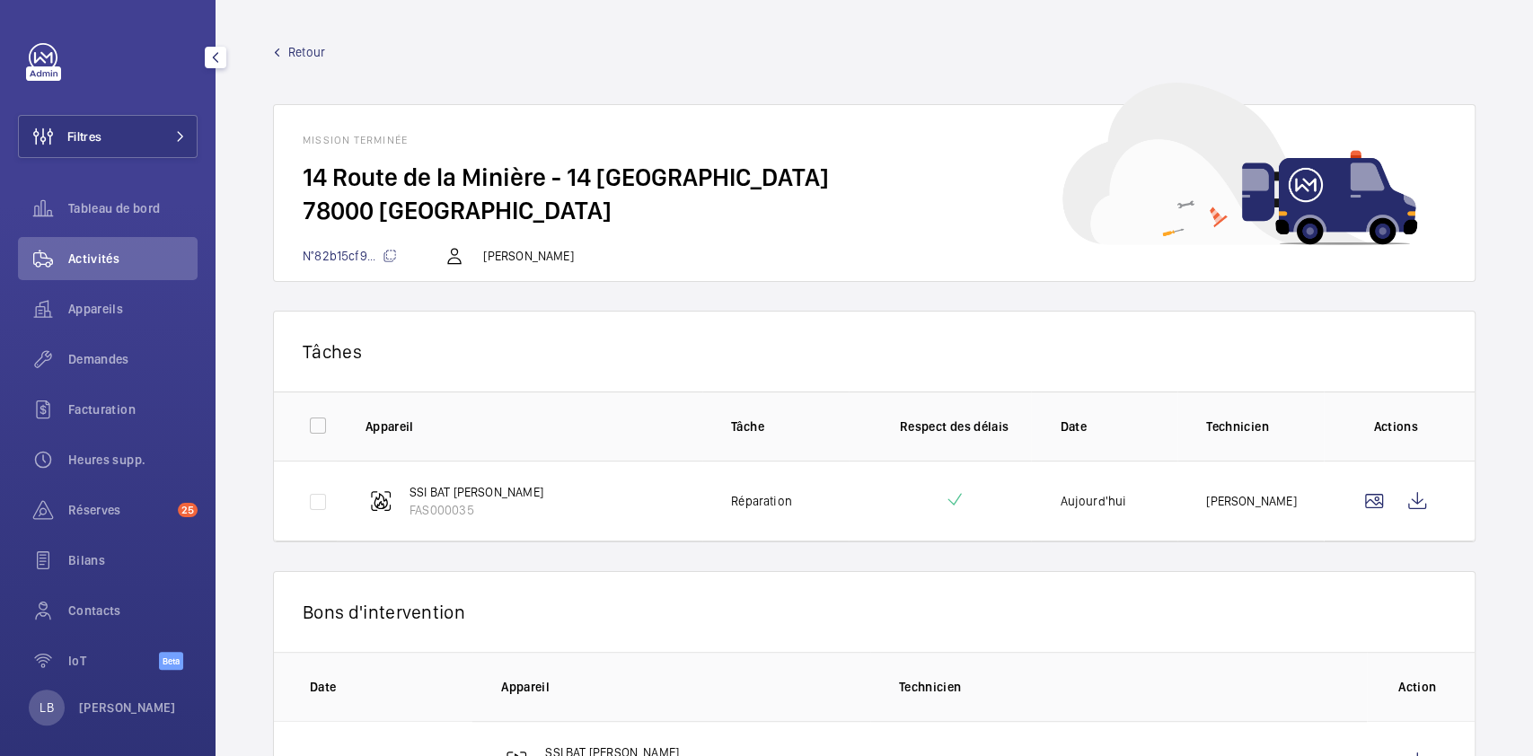
scroll to position [88, 0]
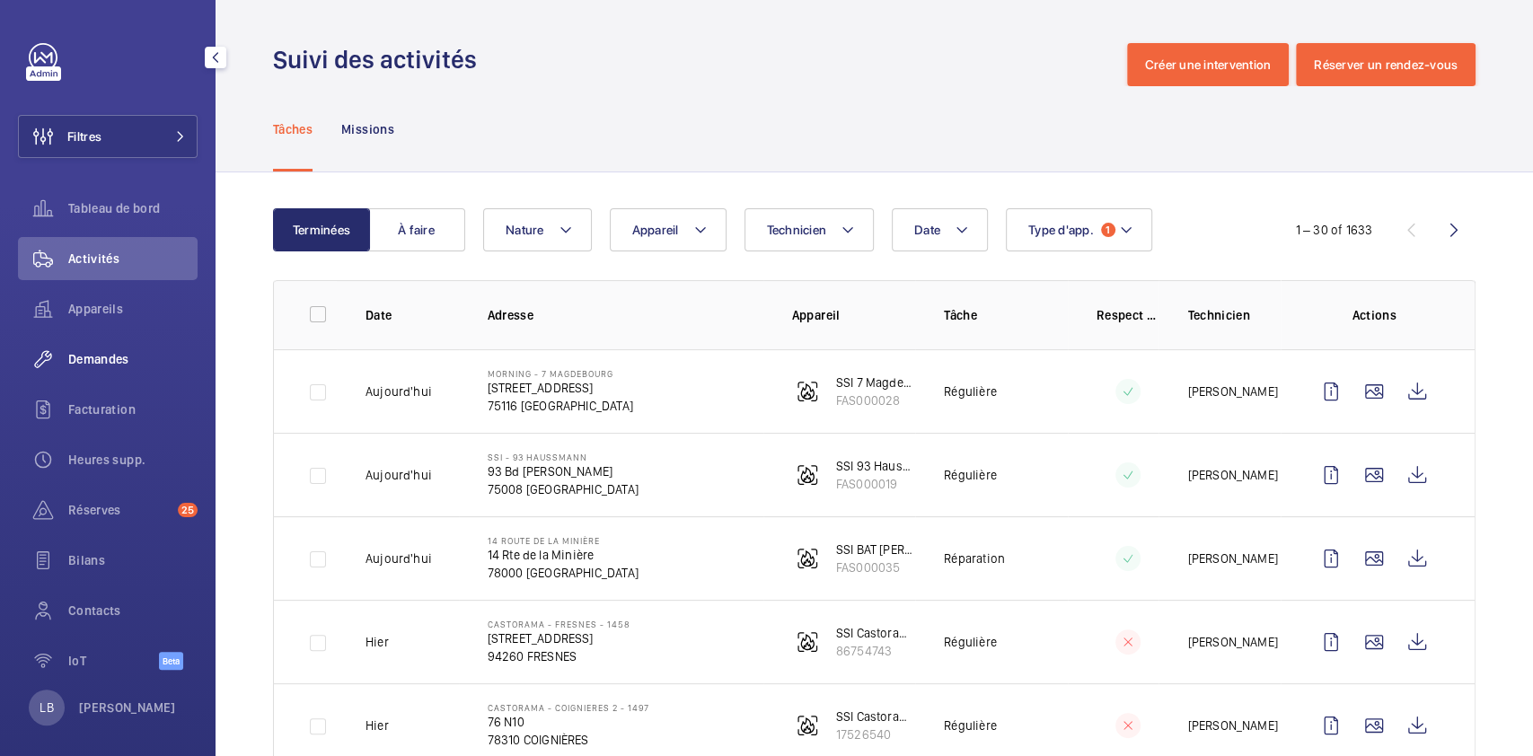
click at [128, 363] on span "Demandes" at bounding box center [132, 359] width 129 height 18
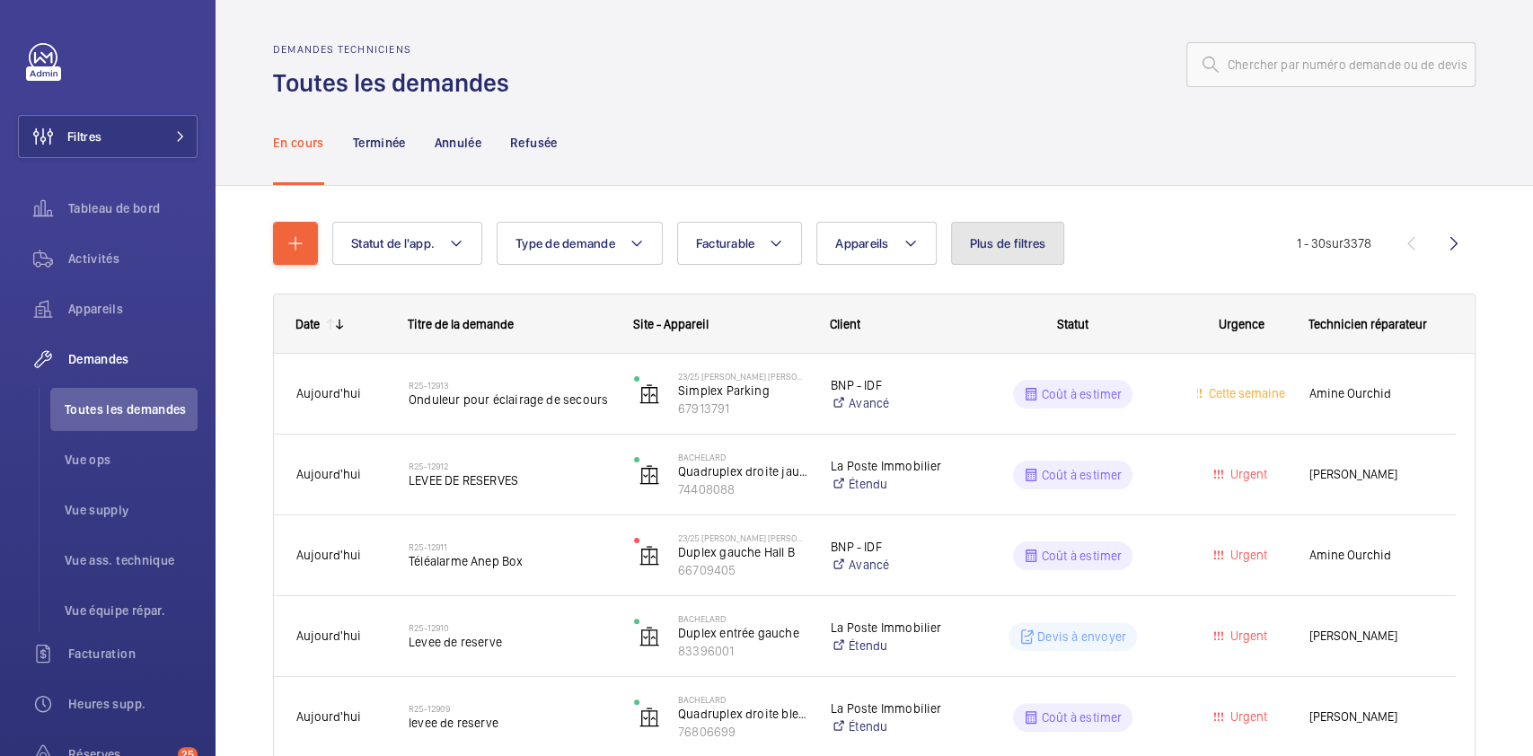
click at [1014, 240] on span "Plus de filtres" at bounding box center [1008, 243] width 76 height 14
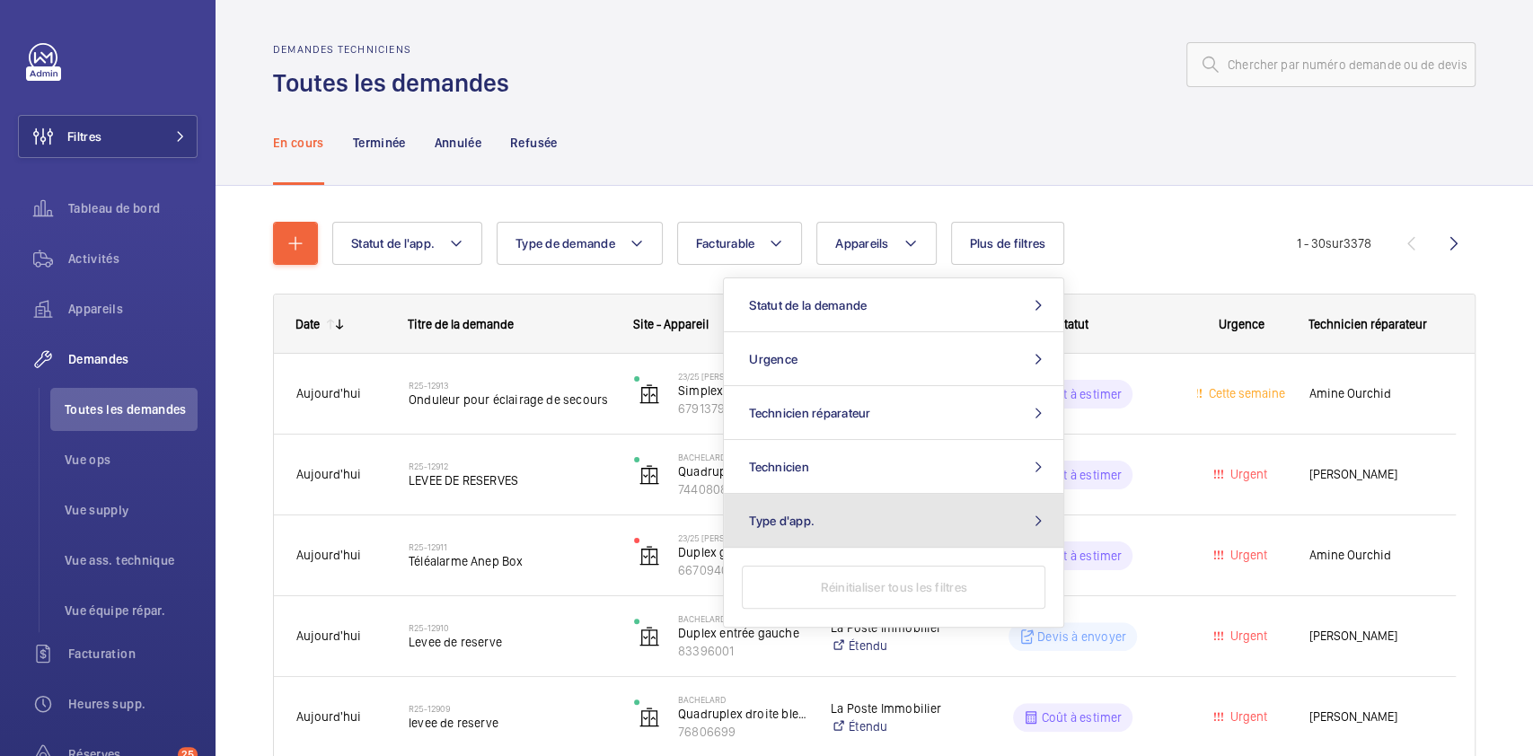
click at [969, 528] on button "Type d'app." at bounding box center [894, 521] width 340 height 54
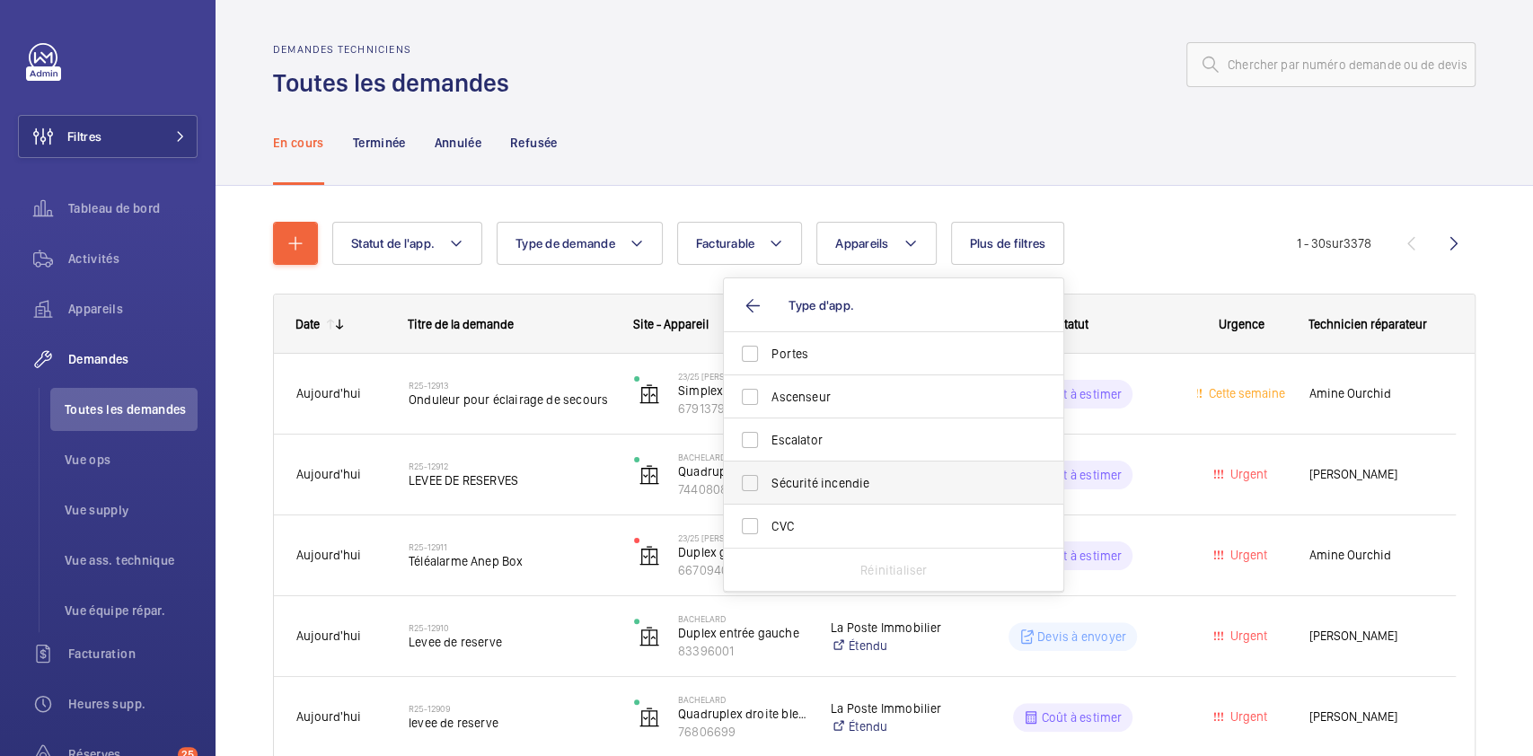
click at [855, 485] on span "Sécurité incendie" at bounding box center [895, 483] width 247 height 18
click at [768, 485] on input "Sécurité incendie" at bounding box center [750, 483] width 36 height 36
checkbox input "true"
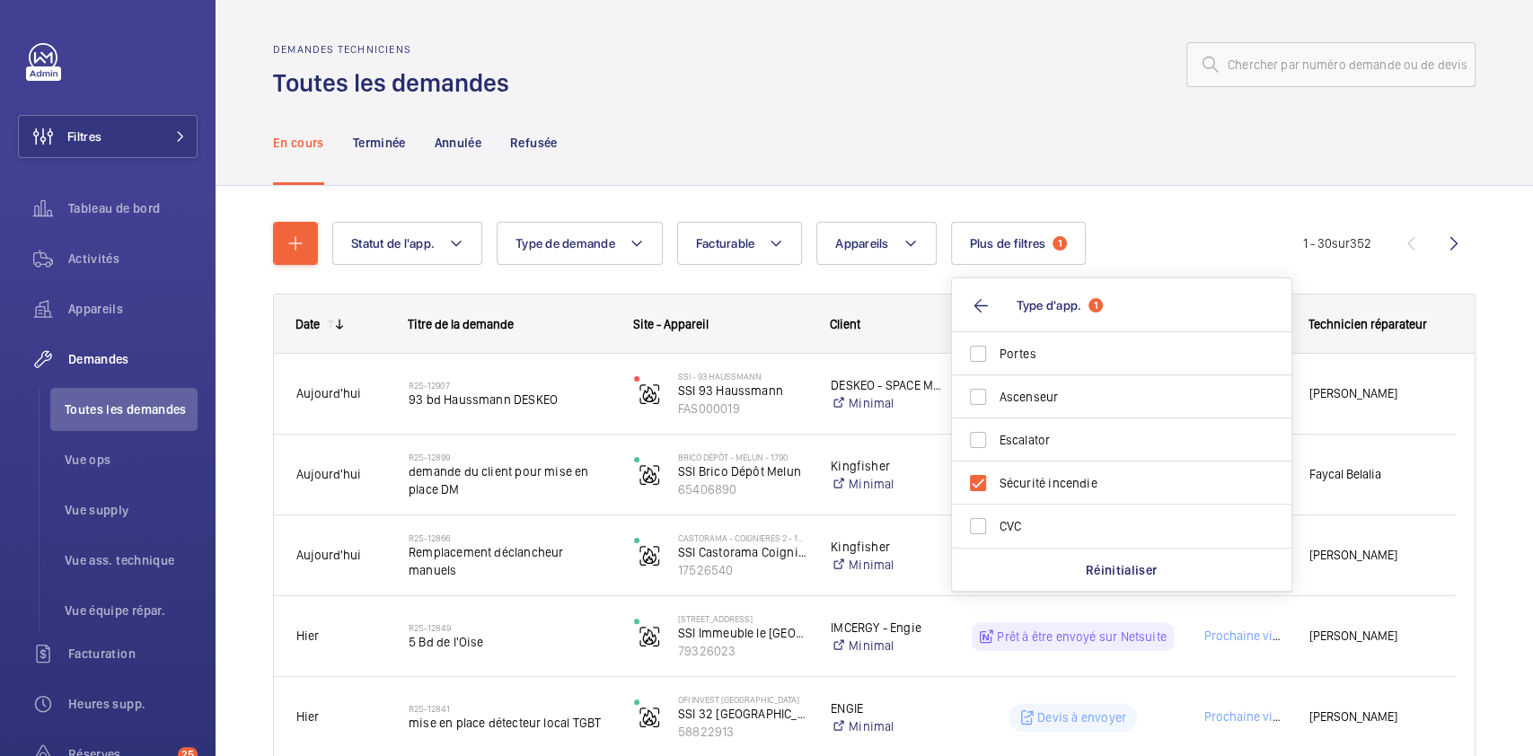
click at [747, 140] on div "En cours Terminée Annulée Refusée" at bounding box center [874, 142] width 1203 height 85
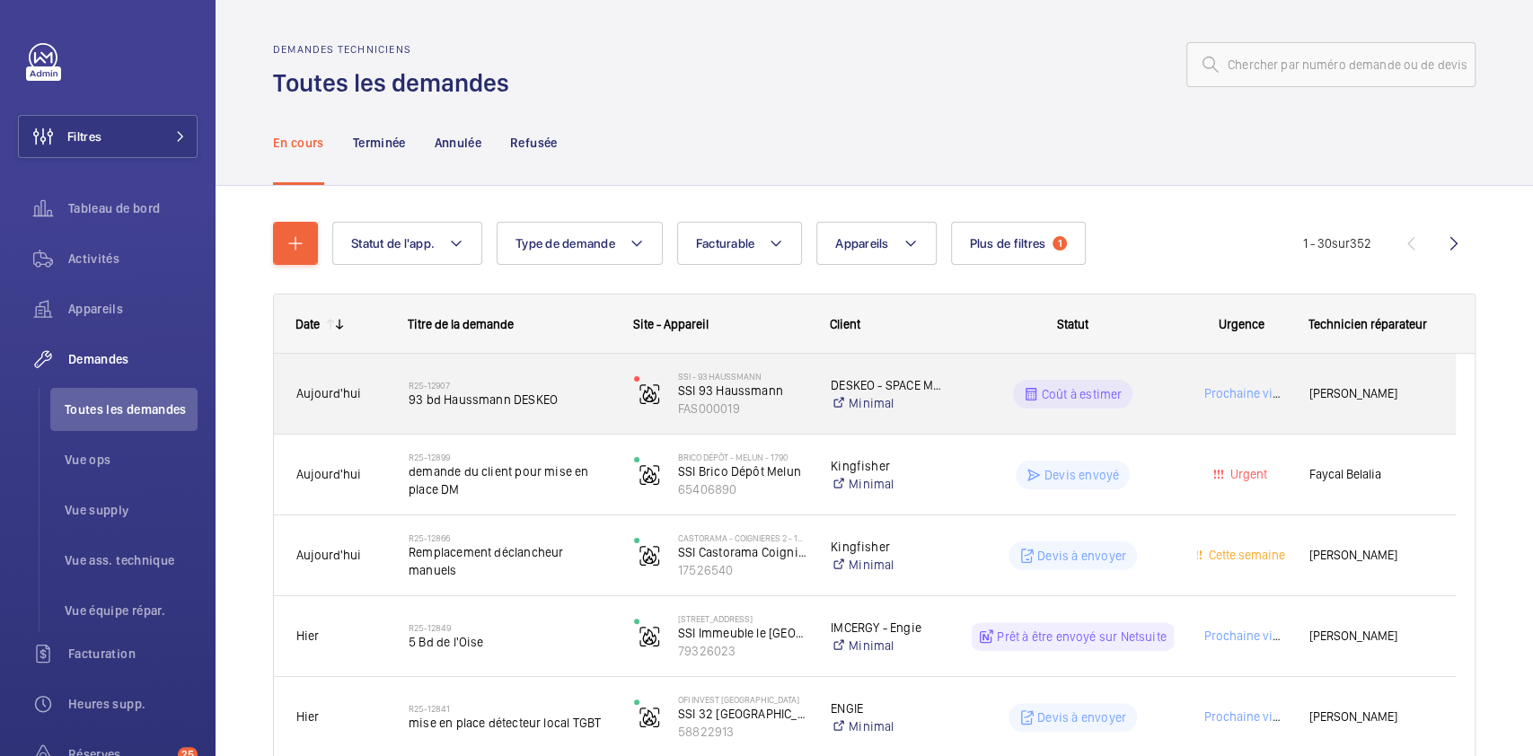
click at [1159, 380] on wm-front-pills-cell "Coût à estimer" at bounding box center [1073, 394] width 202 height 29
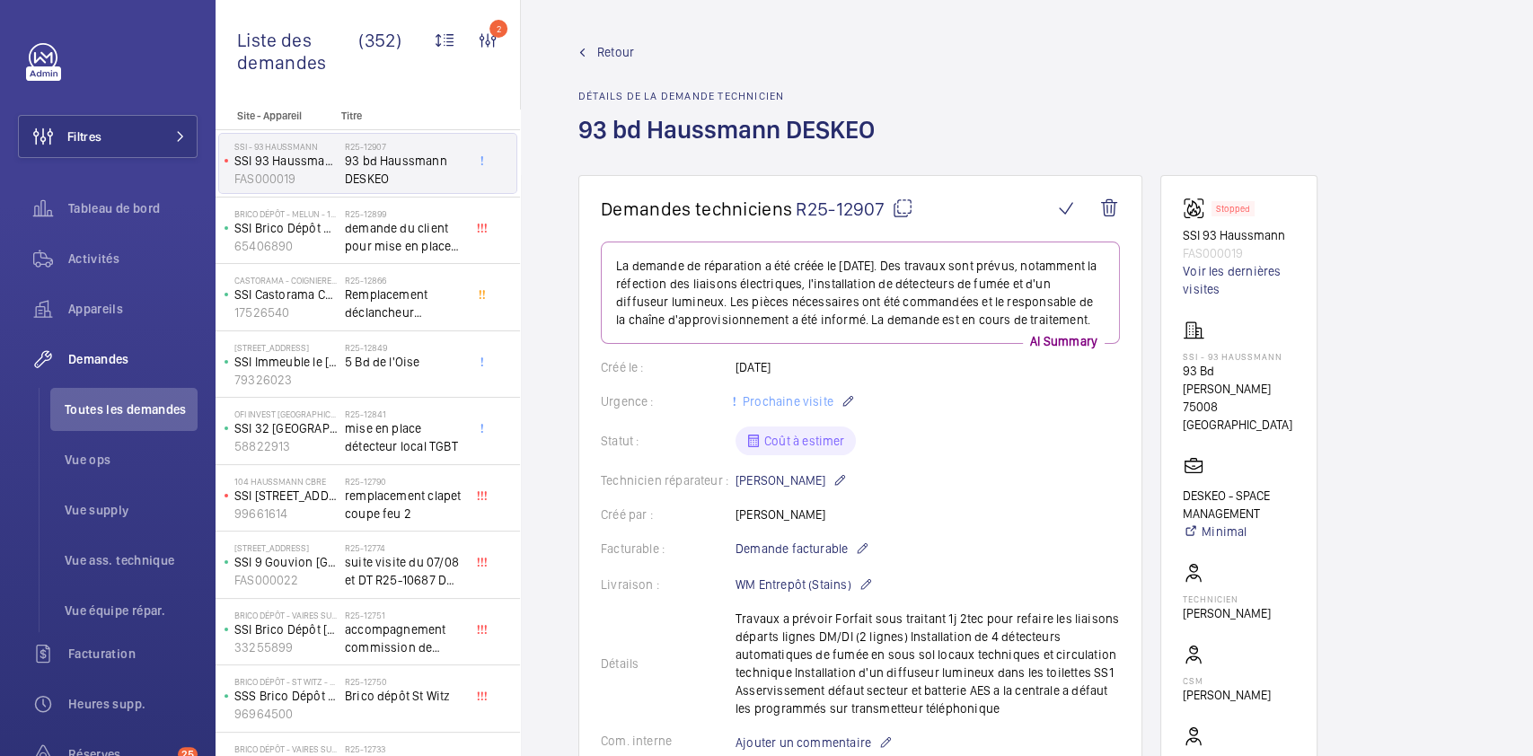
click at [617, 54] on span "Retour" at bounding box center [615, 52] width 37 height 18
